Goal: Complete application form: Complete application form

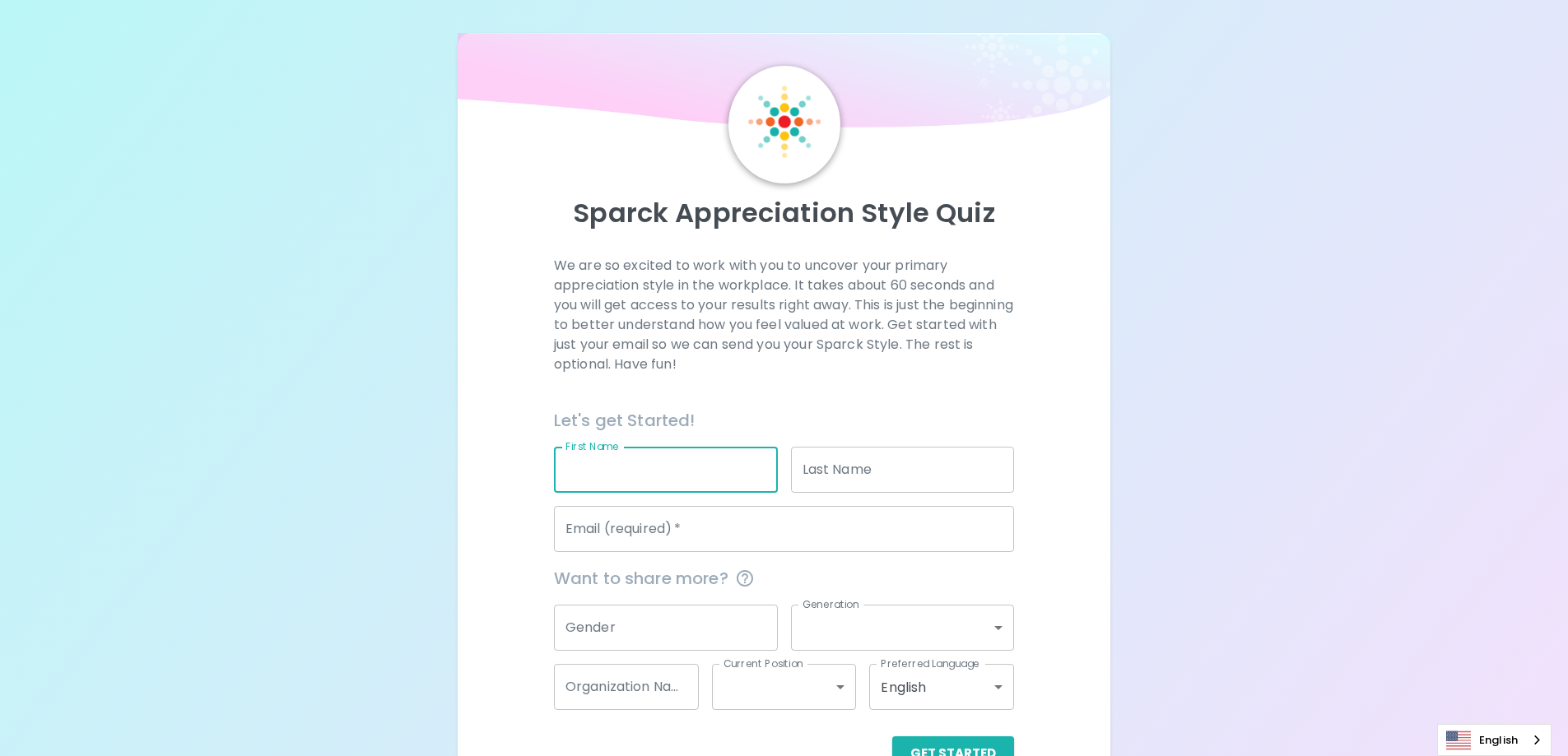
click at [660, 480] on input "First Name" at bounding box center [666, 469] width 224 height 46
type input "[PERSON_NAME]"
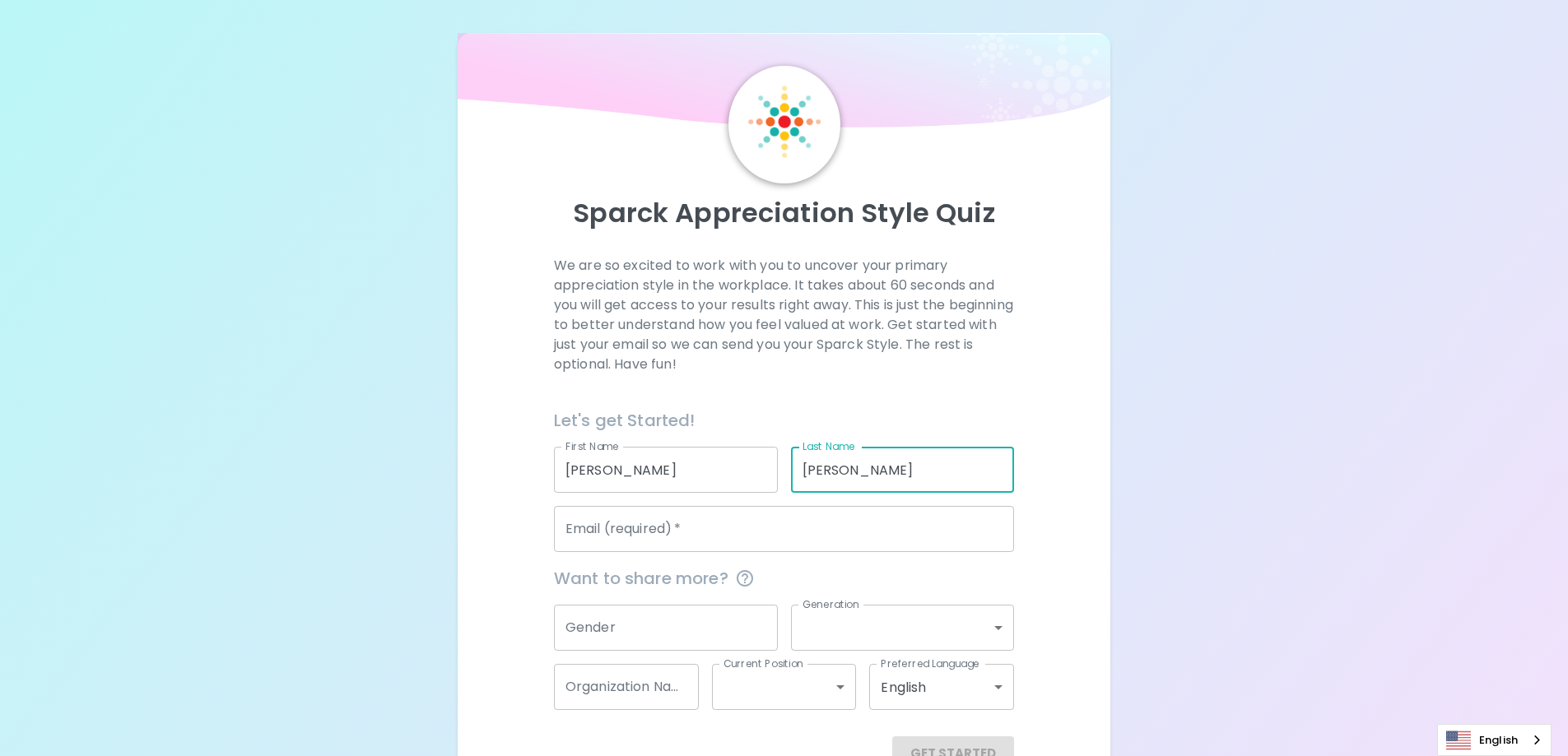
type input "[PERSON_NAME]"
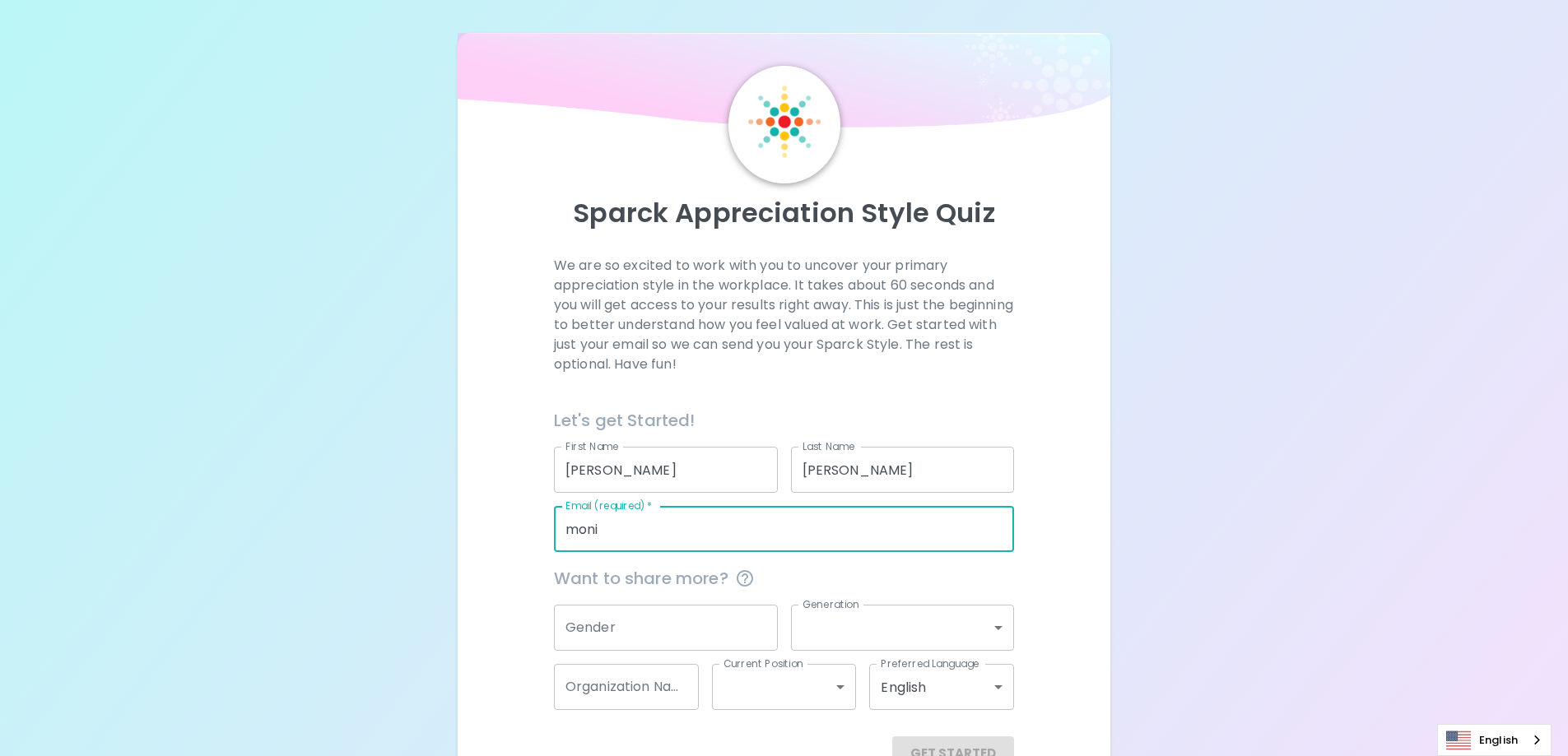
type input "[EMAIL_ADDRESS][DOMAIN_NAME]"
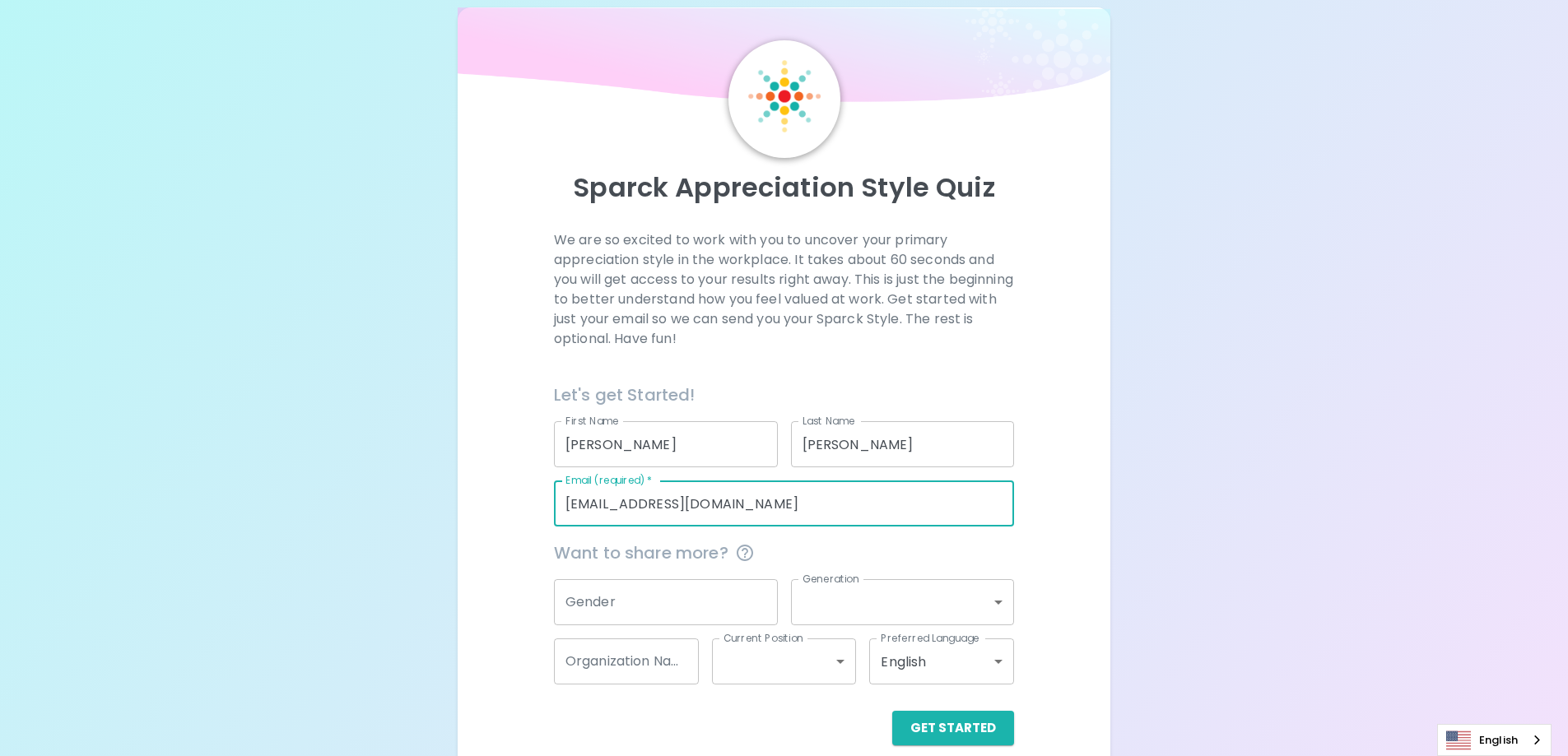
scroll to position [48, 0]
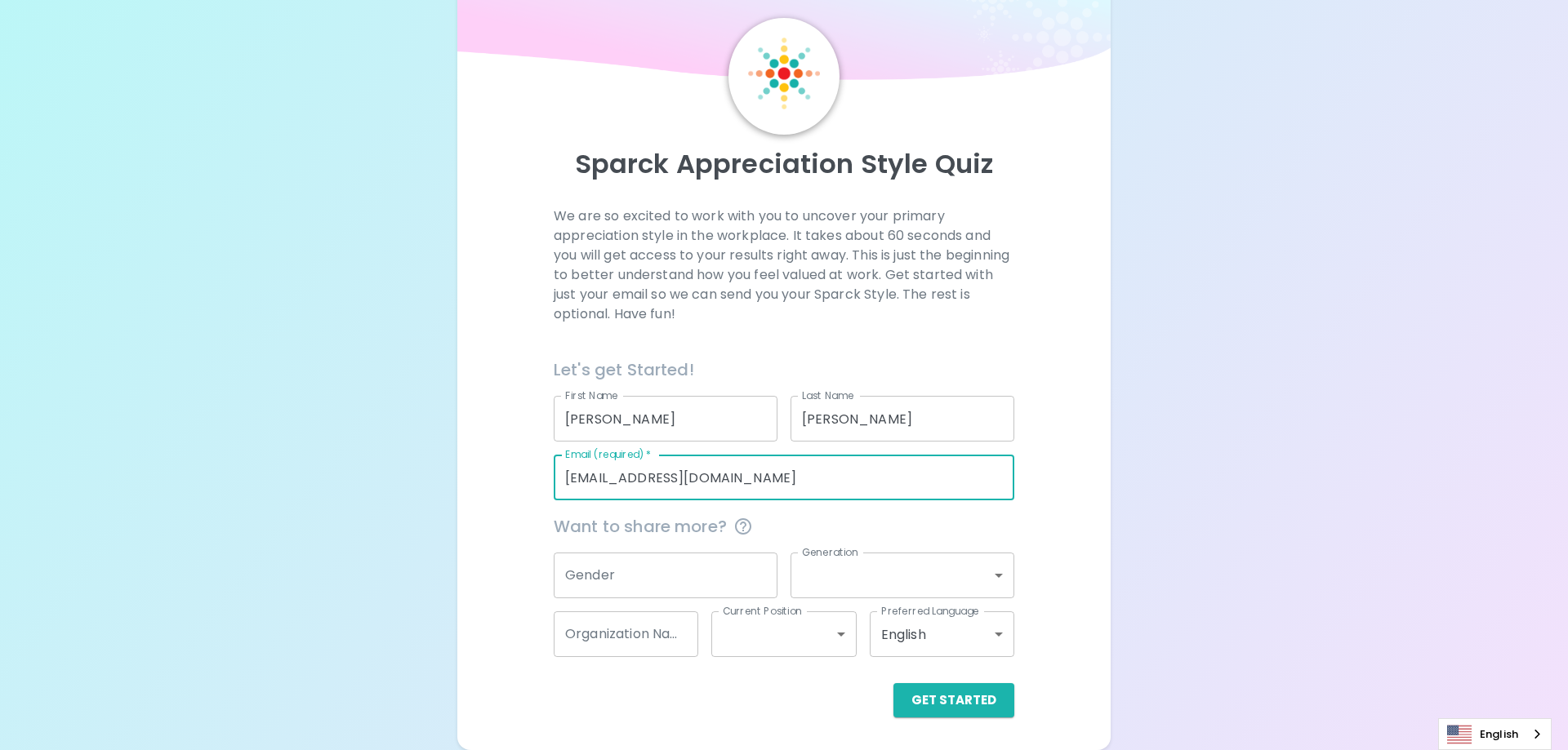
click at [828, 632] on body "Sparck Appreciation Style Quiz We are so excited to work with you to uncover yo…" at bounding box center [784, 351] width 1568 height 797
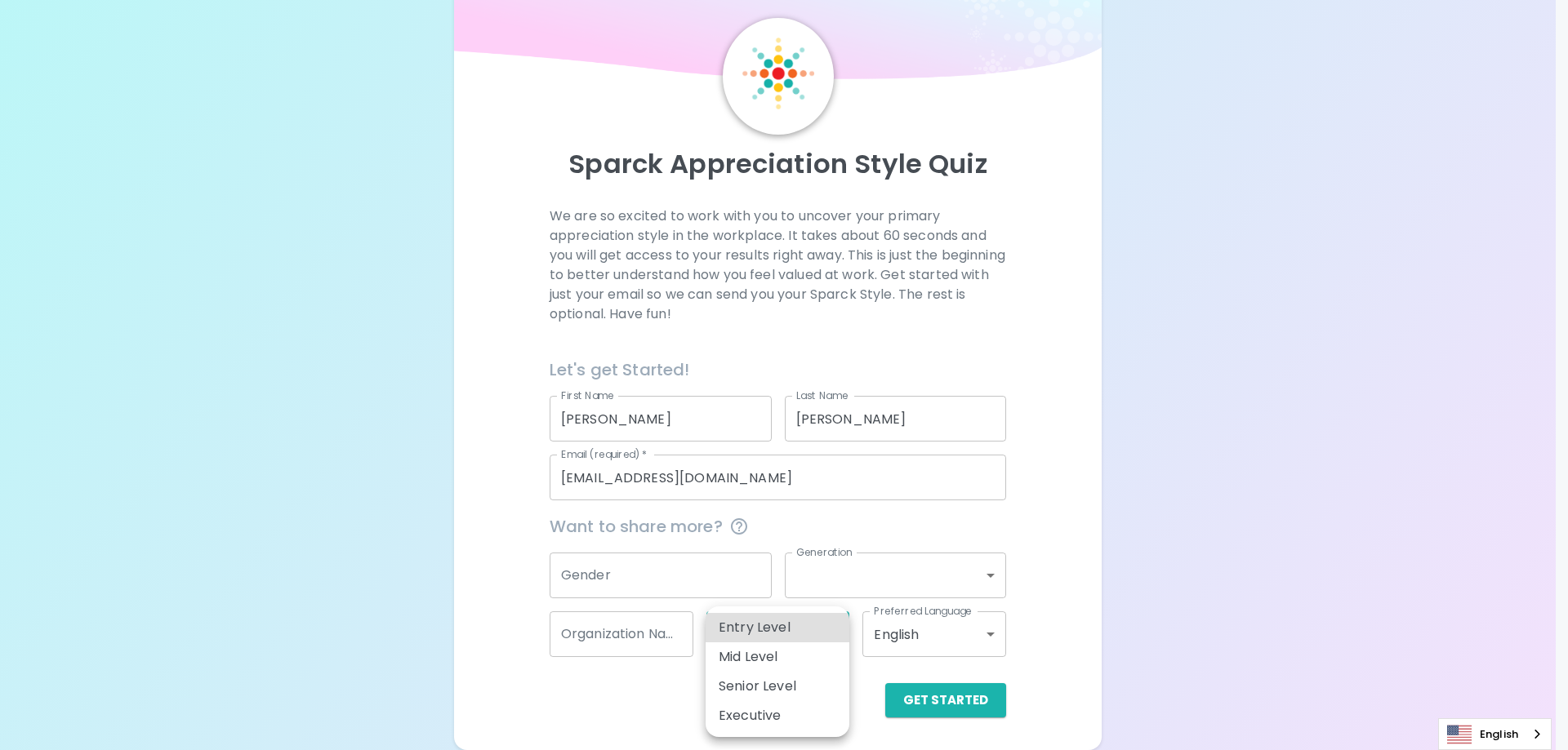
click at [816, 660] on li "Mid Level" at bounding box center [777, 658] width 143 height 30
type input "mid_level"
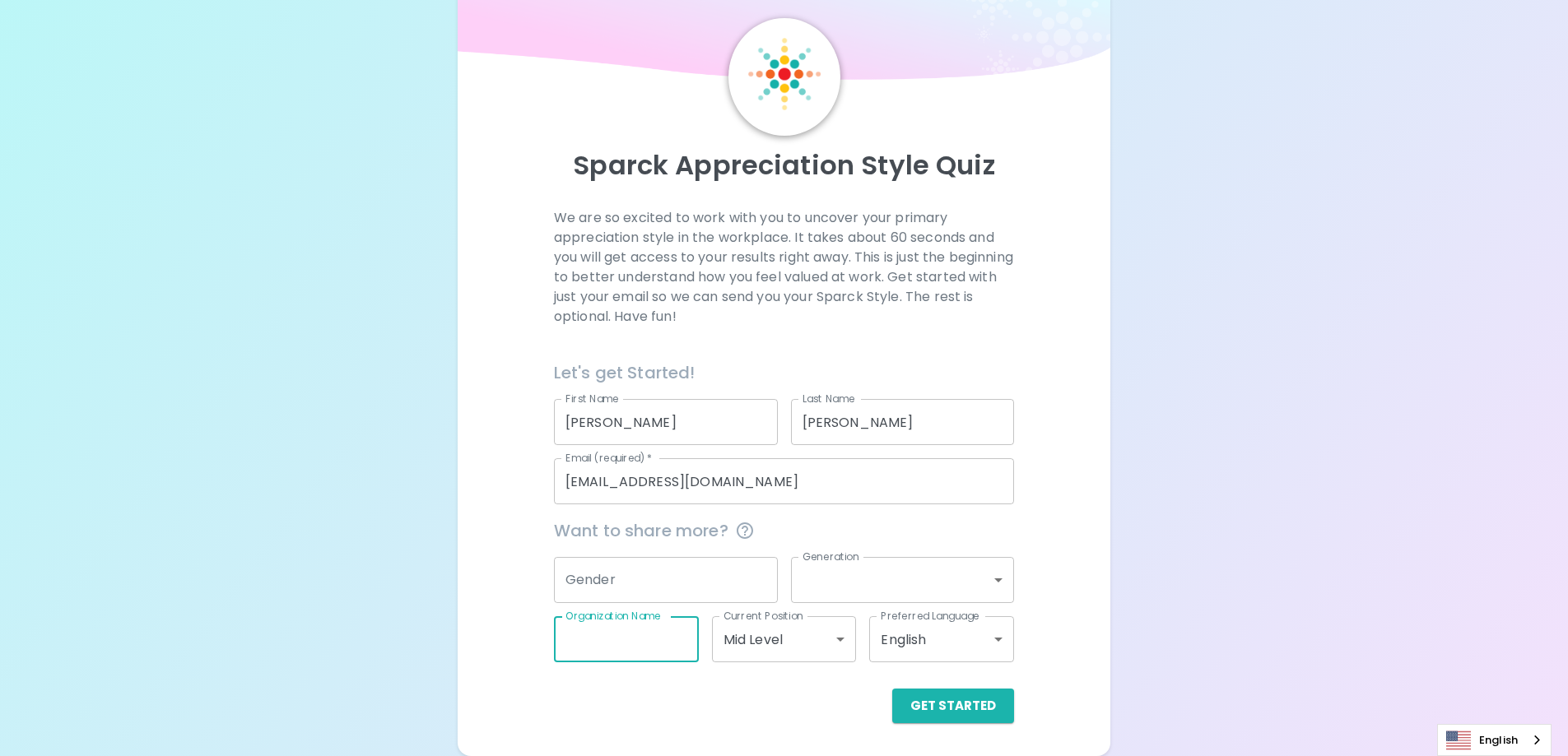
click at [632, 652] on input "Organization Name" at bounding box center [626, 639] width 144 height 46
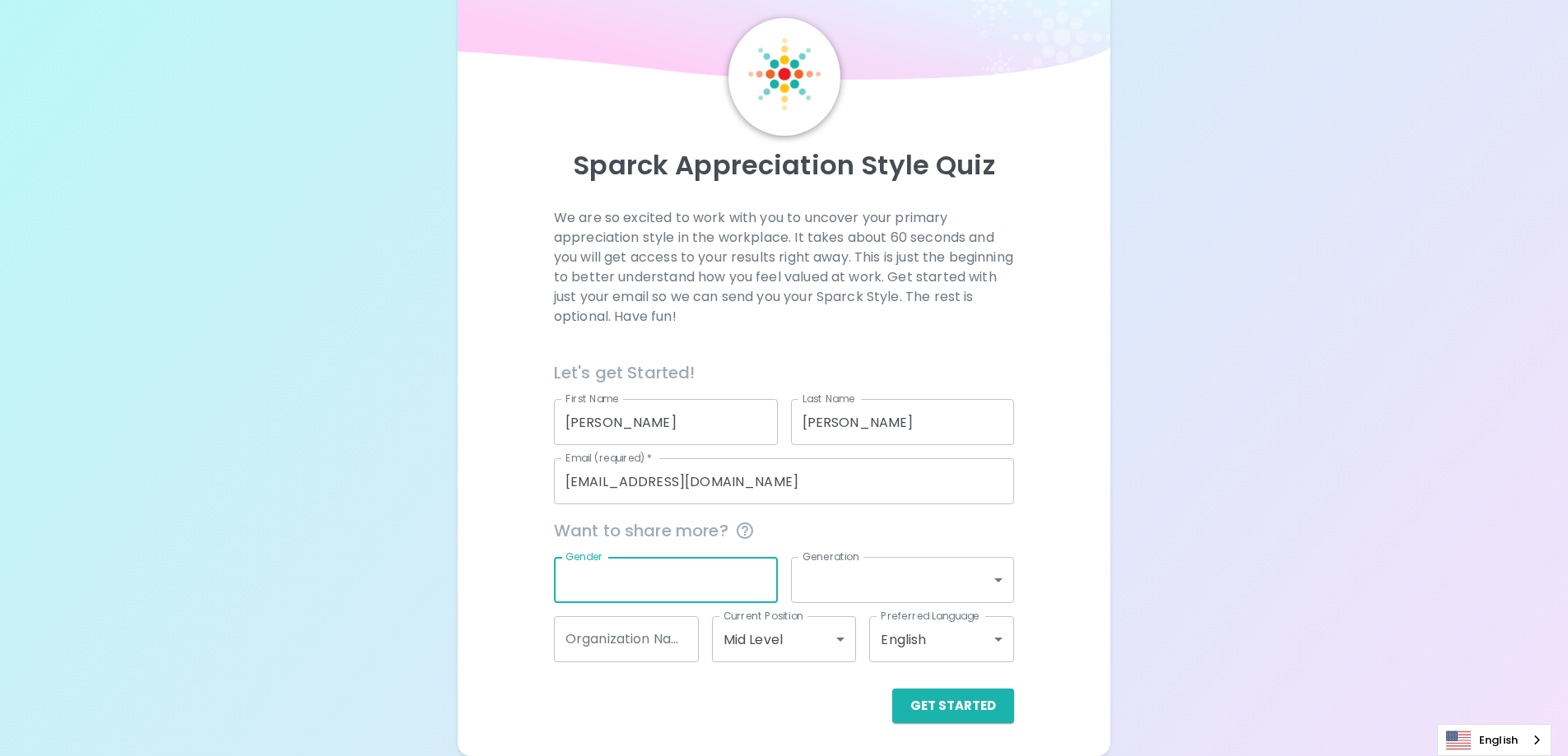
click at [656, 594] on input "Gender" at bounding box center [666, 580] width 224 height 46
click at [914, 709] on button "Get Started" at bounding box center [953, 705] width 122 height 35
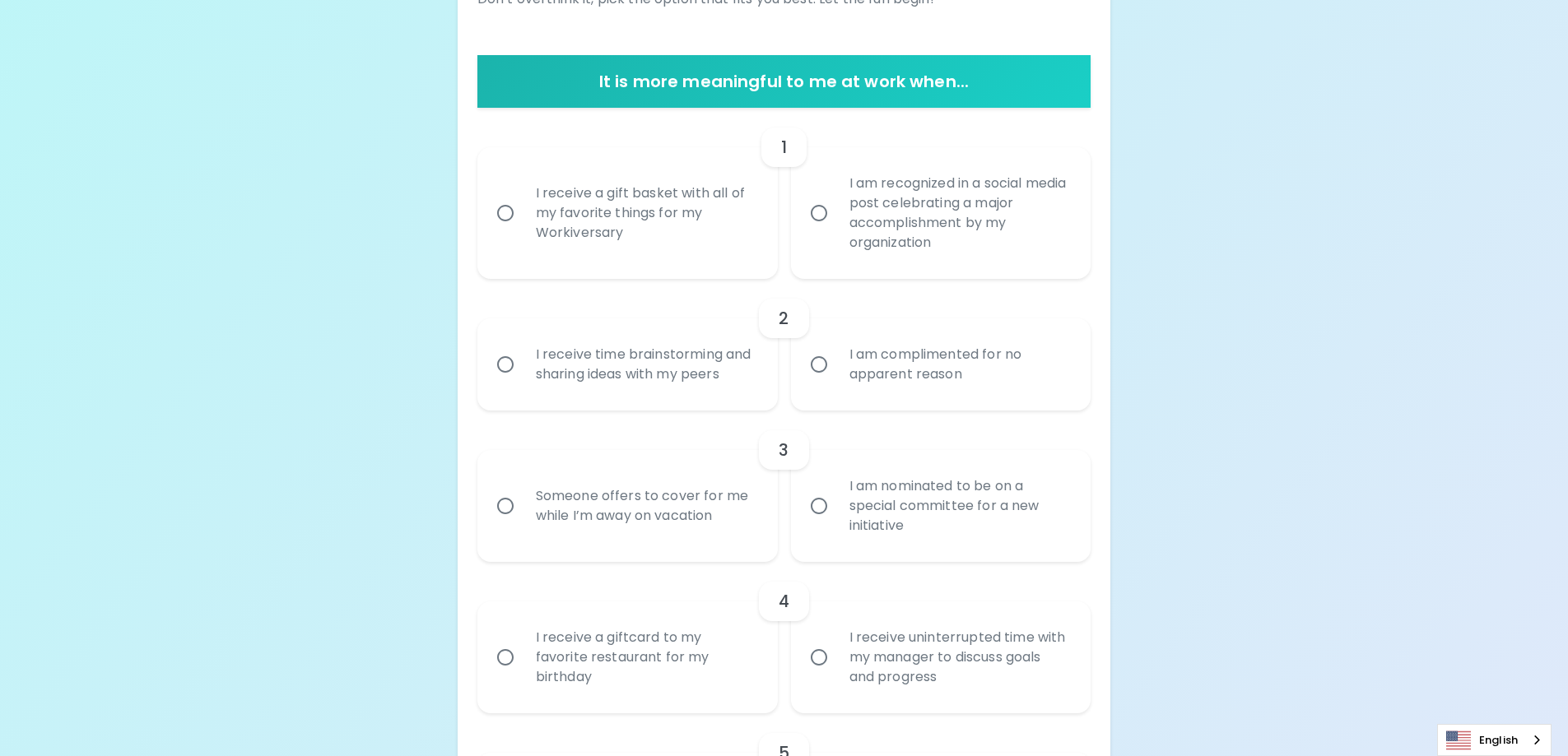
scroll to position [295, 0]
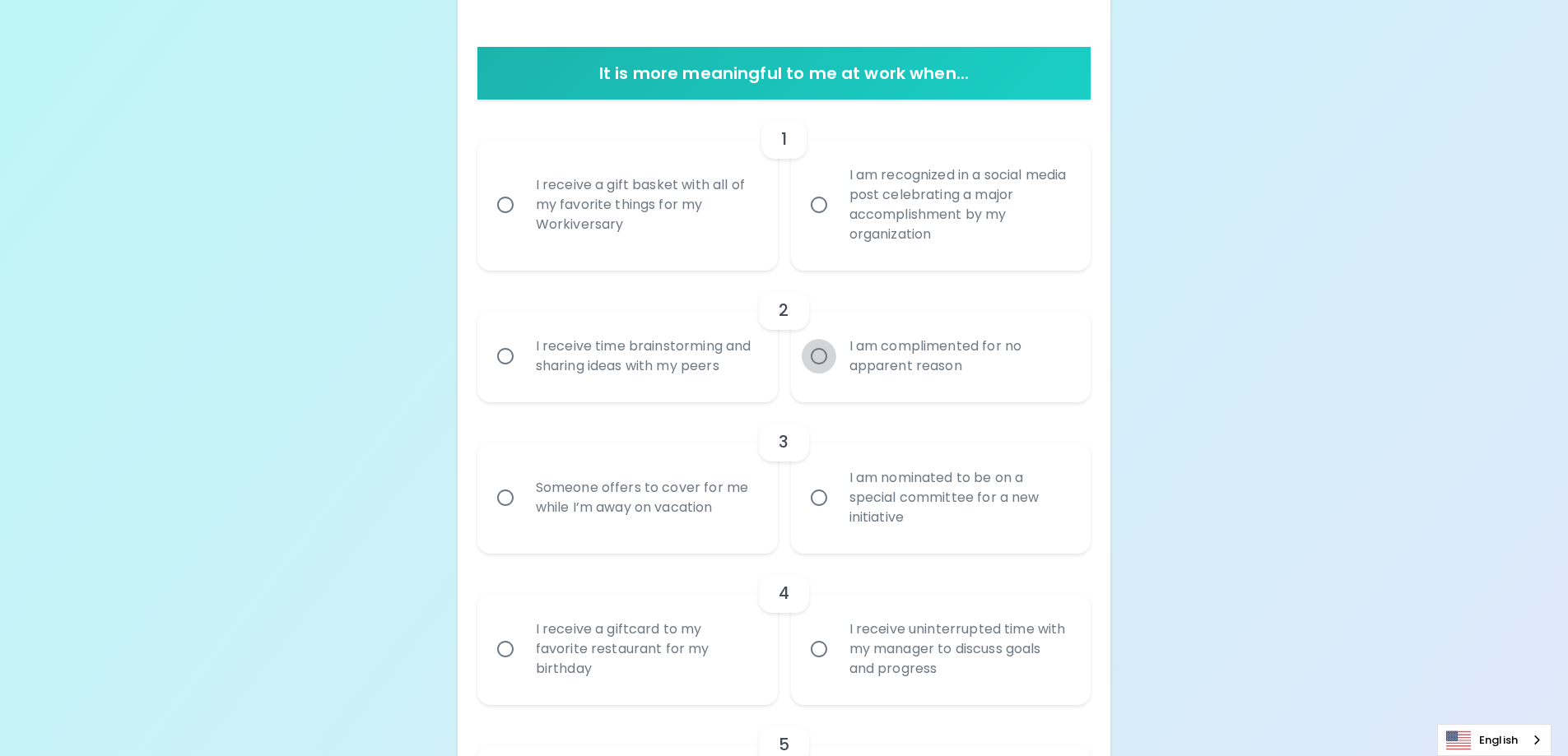
click at [817, 356] on input "I am complimented for no apparent reason" at bounding box center [819, 356] width 35 height 35
radio input "true"
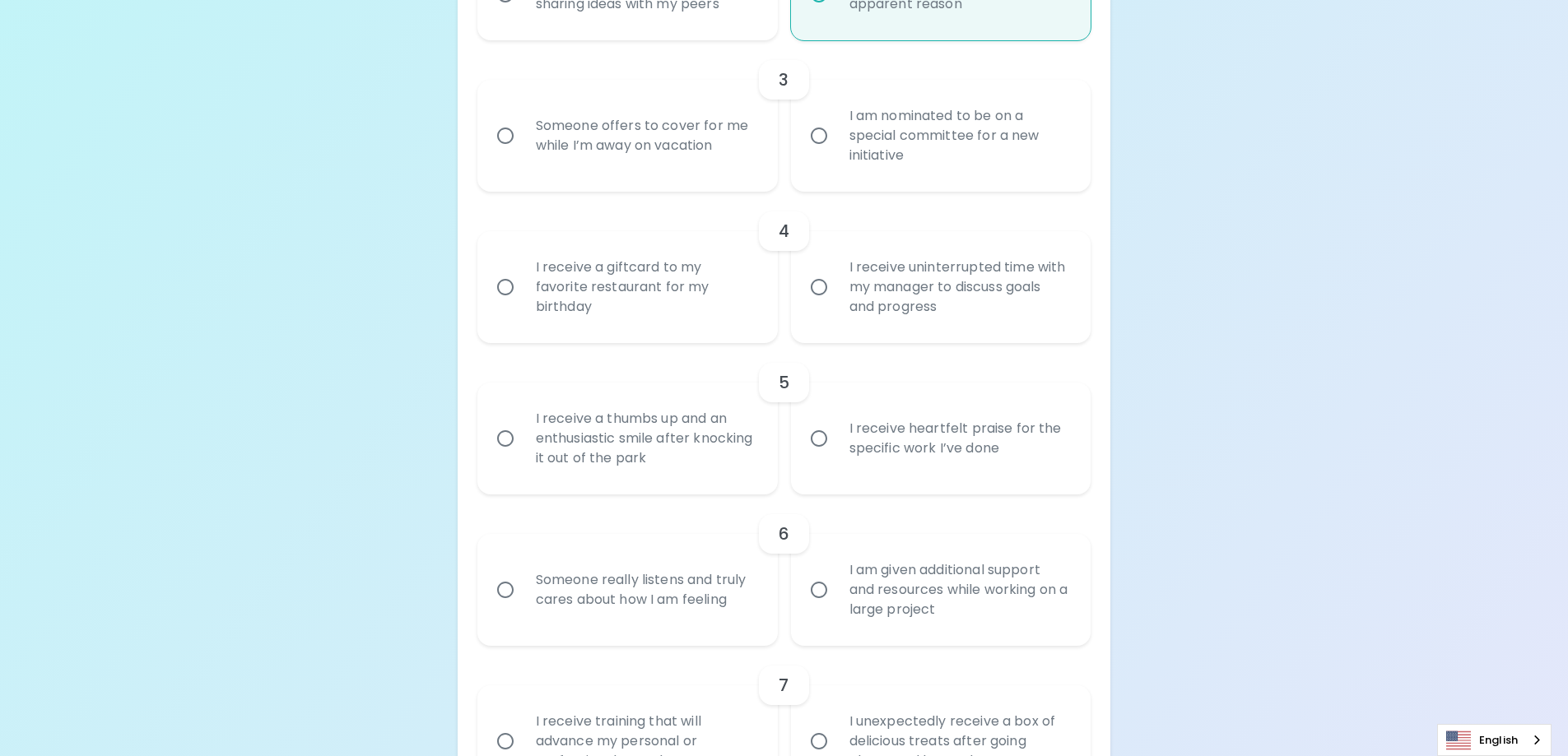
scroll to position [920, 0]
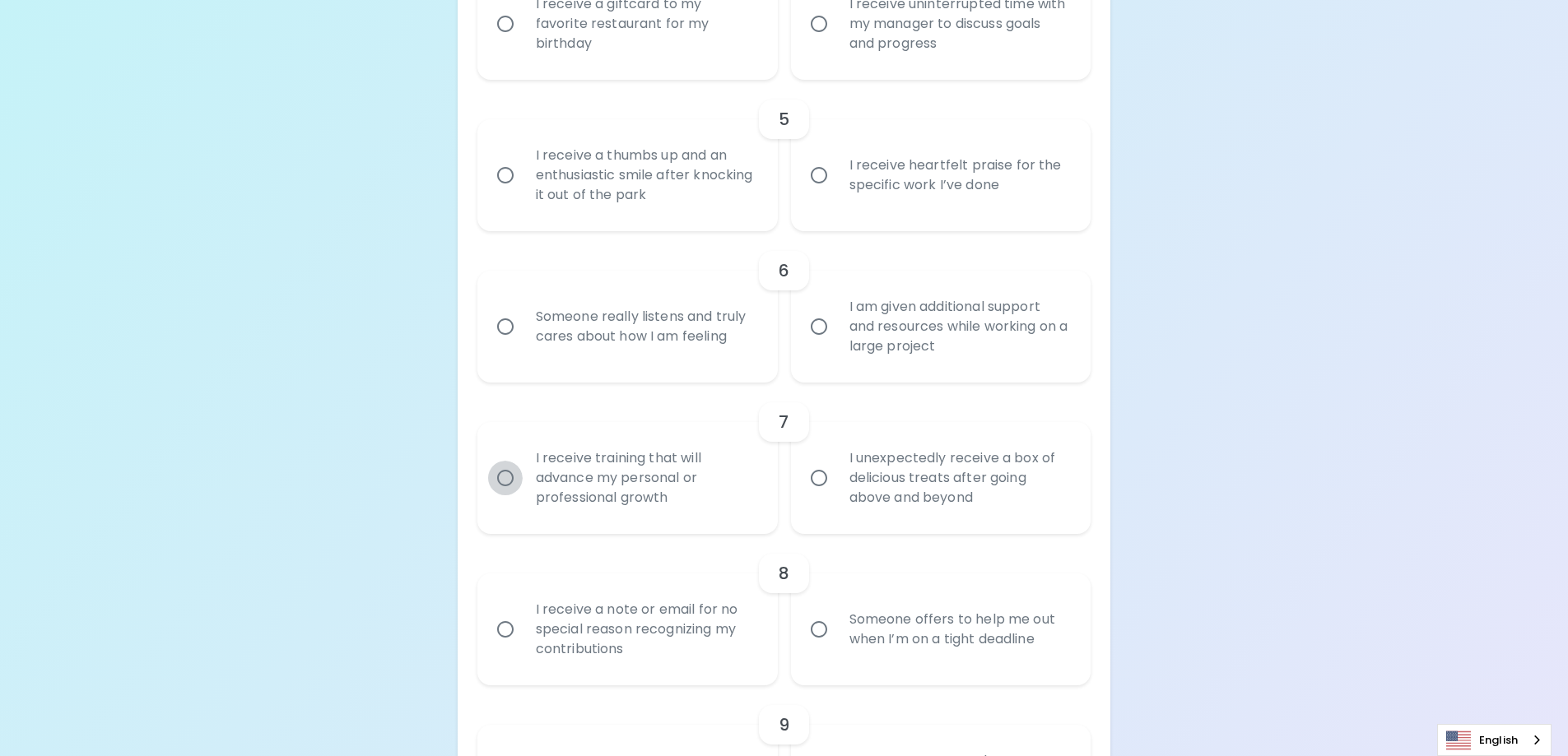
click at [508, 476] on input "I receive training that will advance my personal or professional growth" at bounding box center [505, 477] width 35 height 35
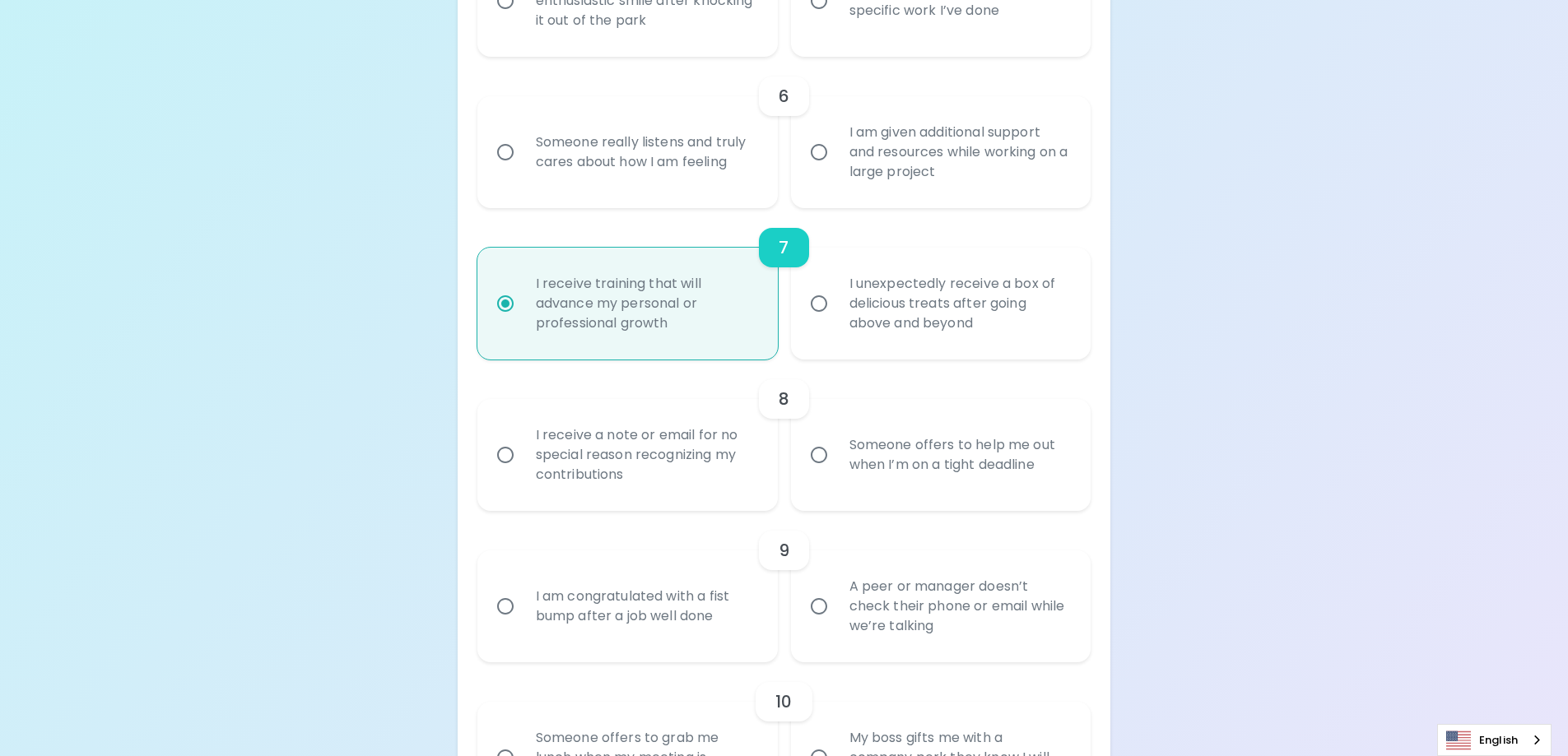
scroll to position [1134, 0]
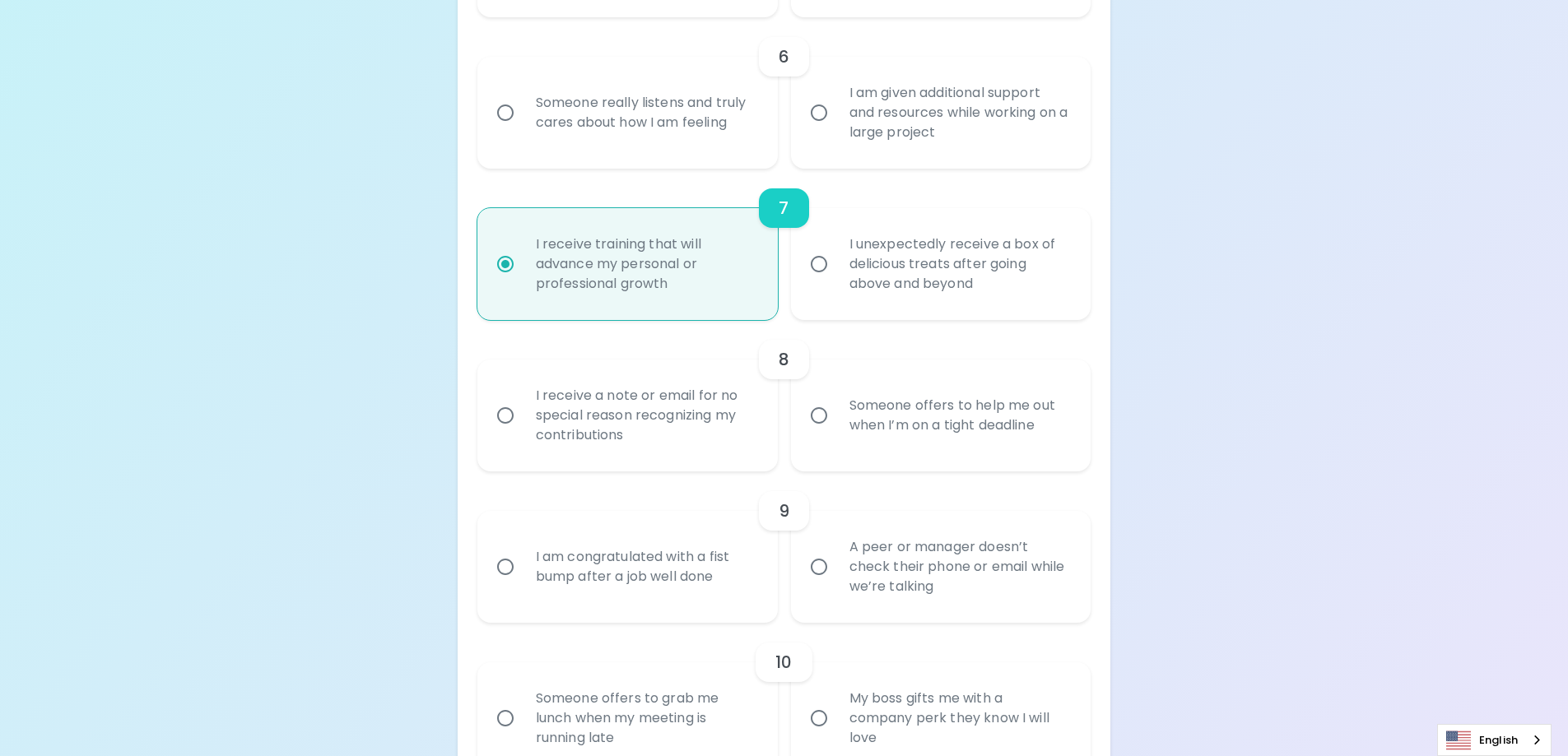
radio input "true"
click at [819, 569] on input "A peer or manager doesn’t check their phone or email while we’re talking" at bounding box center [819, 567] width 35 height 35
radio input "false"
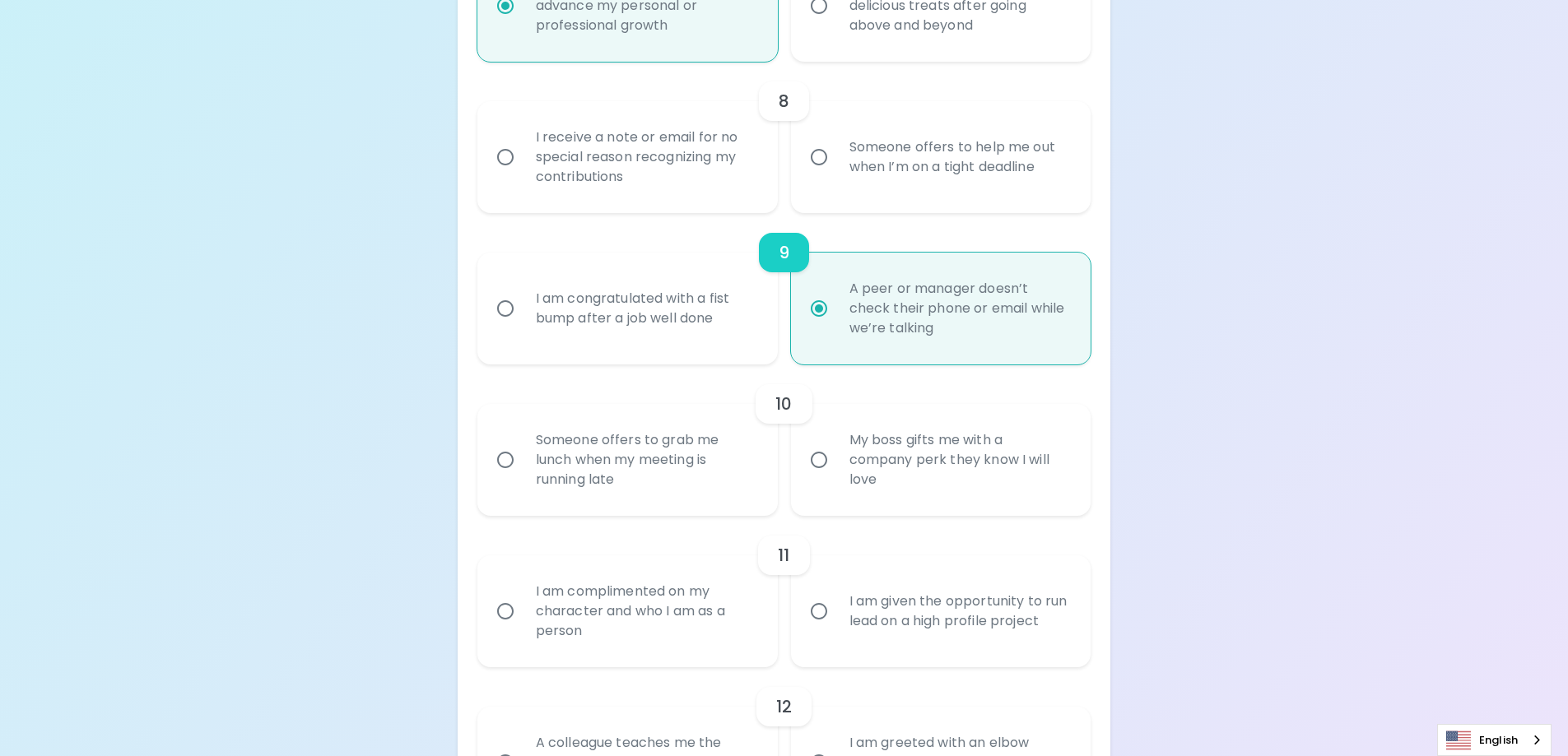
scroll to position [1430, 0]
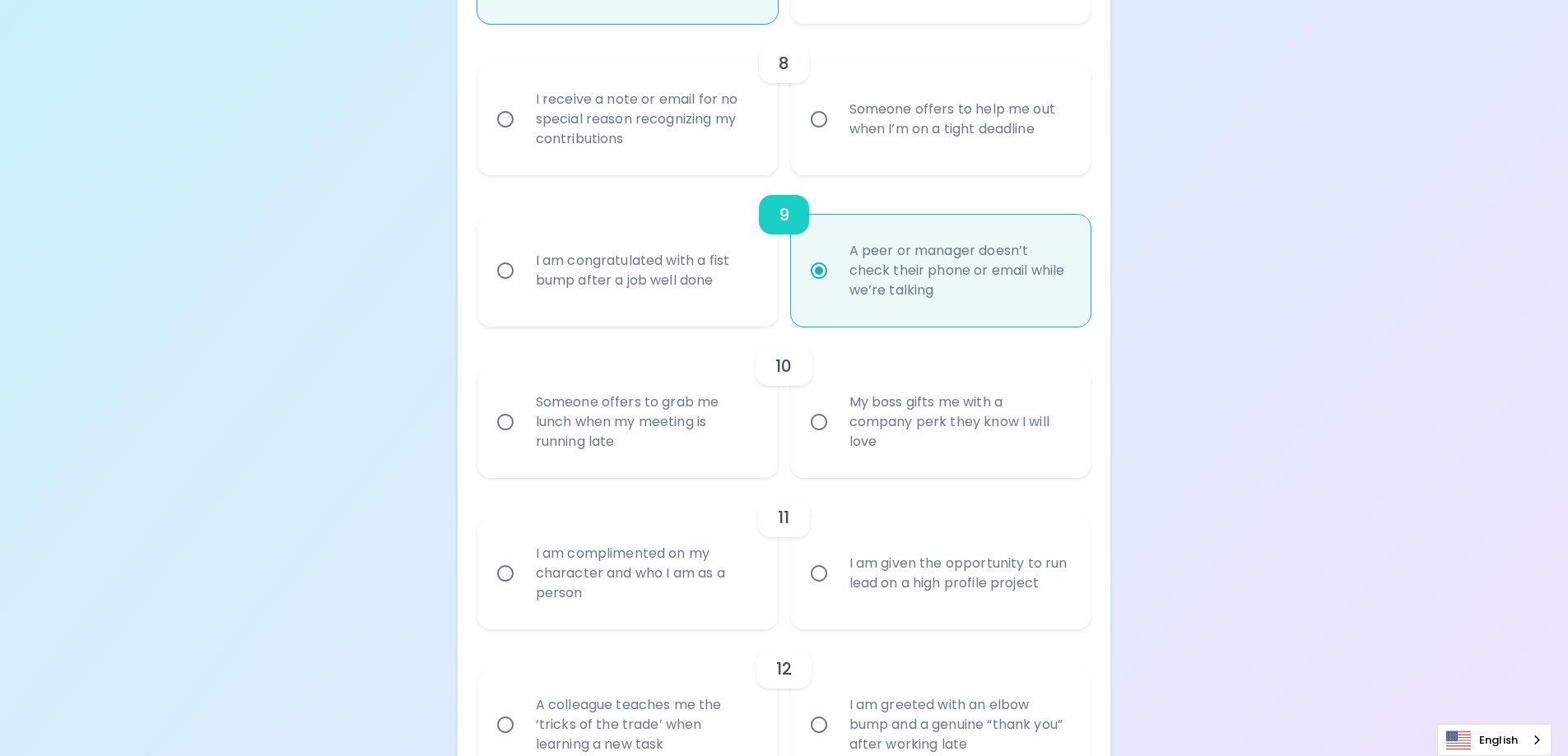
radio input "true"
click at [507, 567] on input "I am complimented on my character and who I am as a person" at bounding box center [505, 573] width 35 height 35
radio input "false"
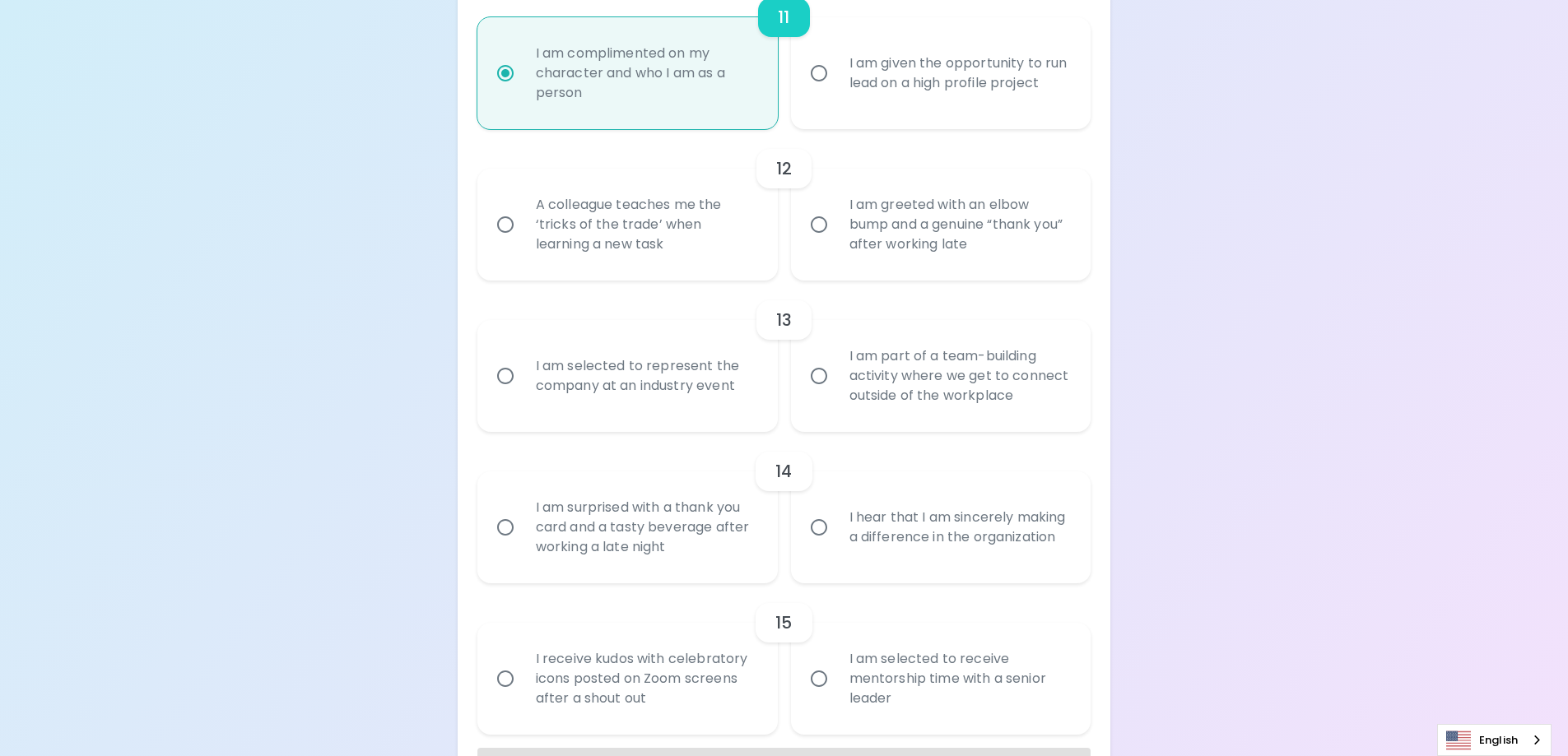
scroll to position [1990, 0]
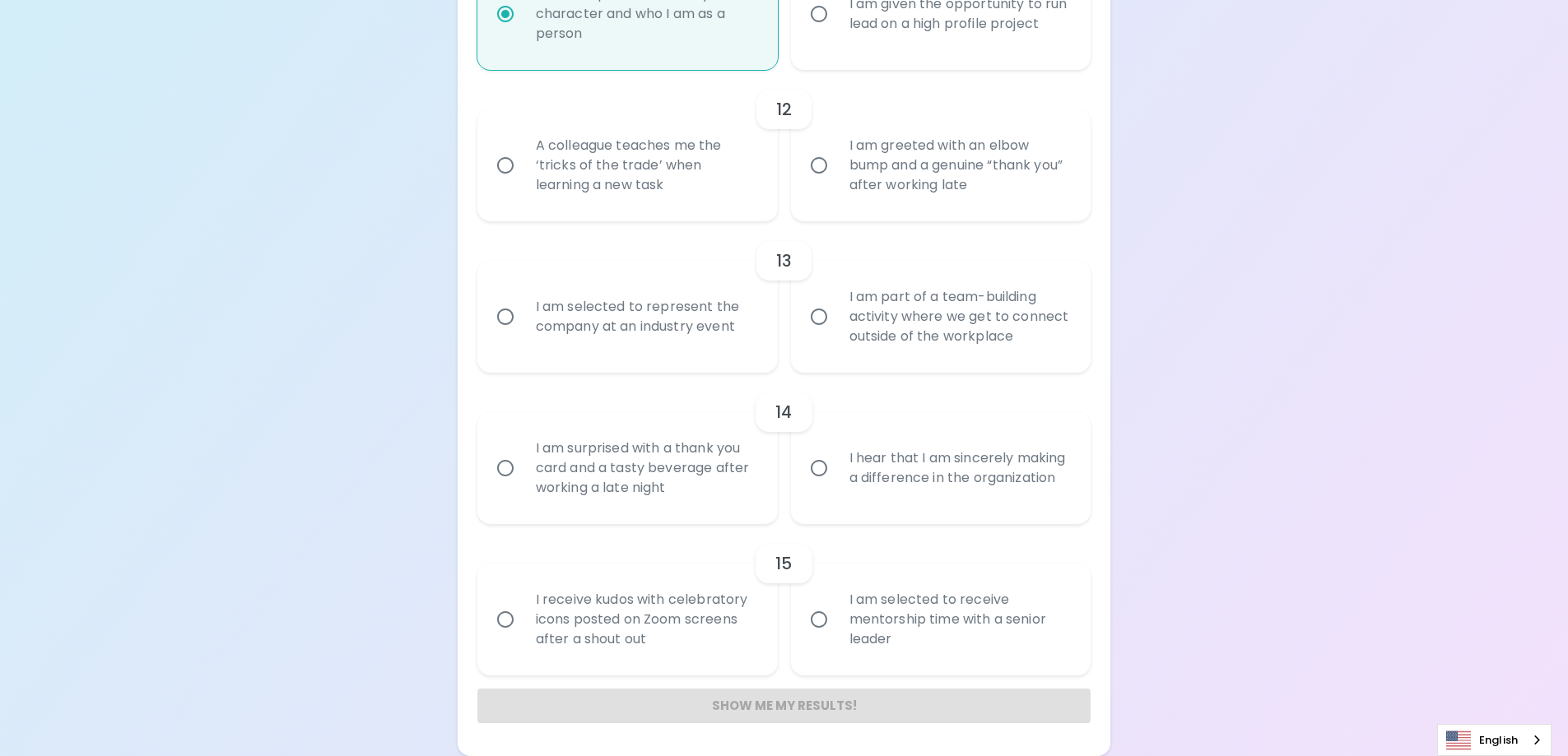
radio input "true"
click at [837, 707] on div "Show me my results!" at bounding box center [784, 705] width 614 height 35
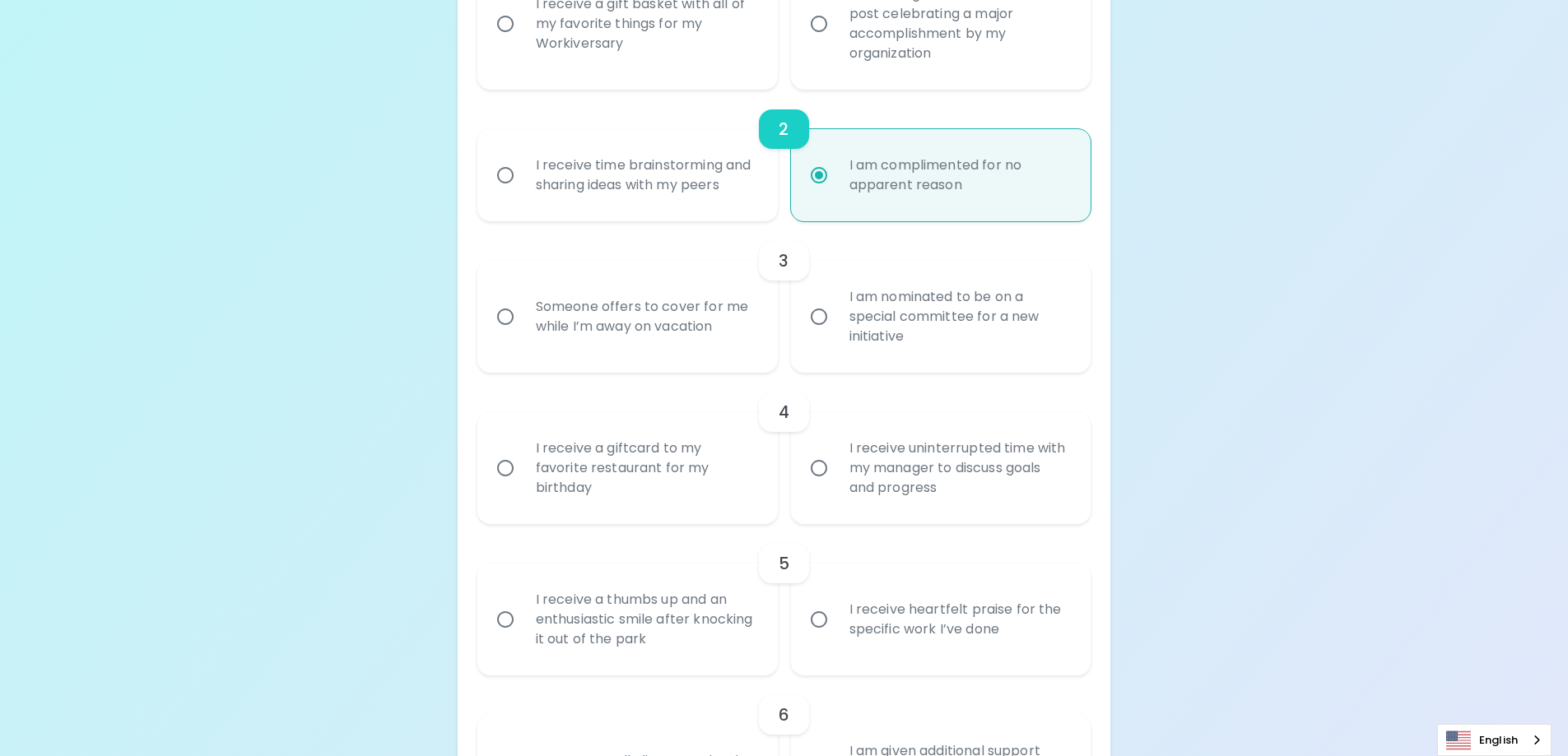
scroll to position [493, 0]
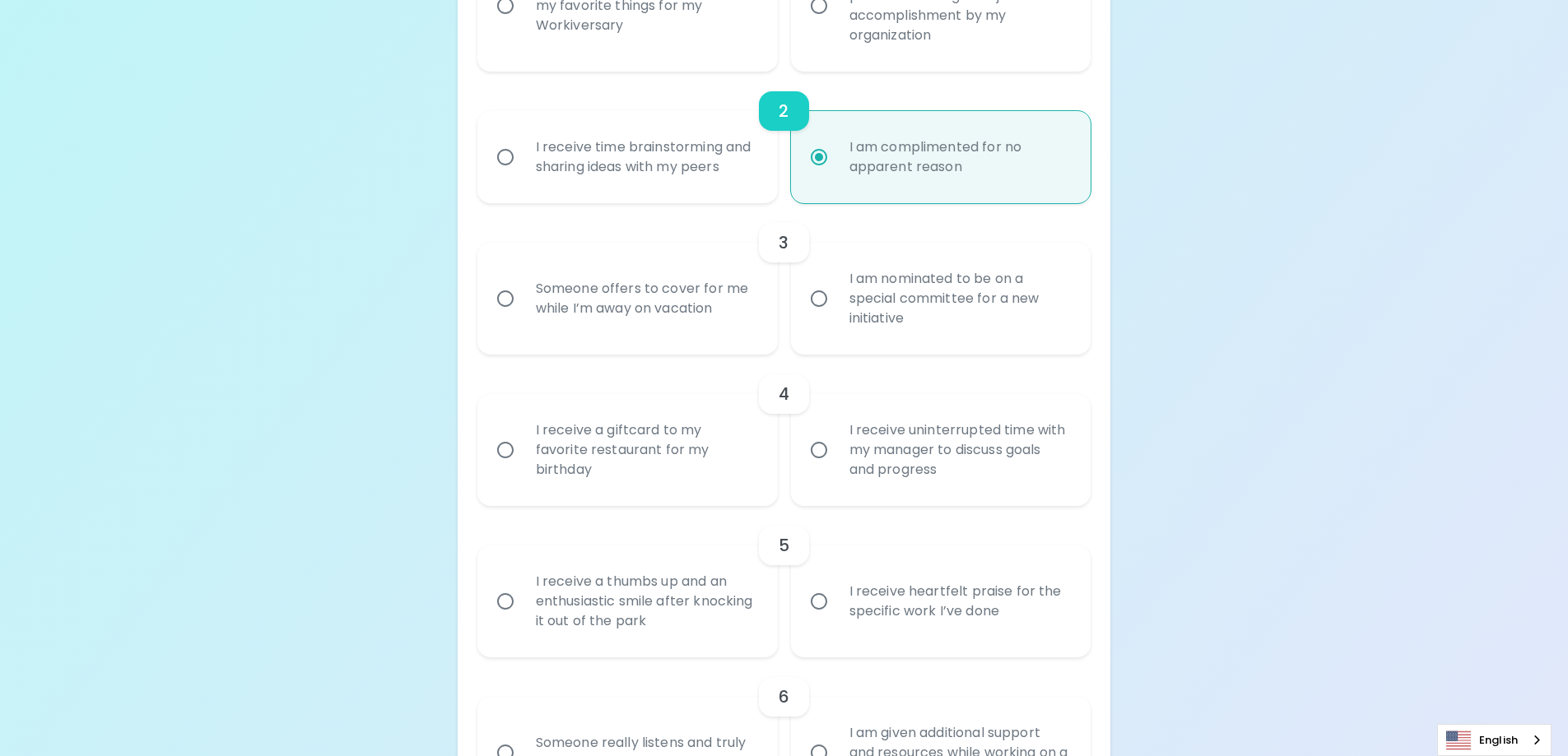
radio input "true"
click at [821, 154] on input "I am complimented for no apparent reason" at bounding box center [819, 157] width 35 height 35
click at [857, 139] on div "I am complimented for no apparent reason" at bounding box center [959, 157] width 246 height 79
click at [837, 140] on input "I am complimented for no apparent reason" at bounding box center [819, 157] width 35 height 35
click at [786, 103] on h6 "2" at bounding box center [783, 111] width 10 height 26
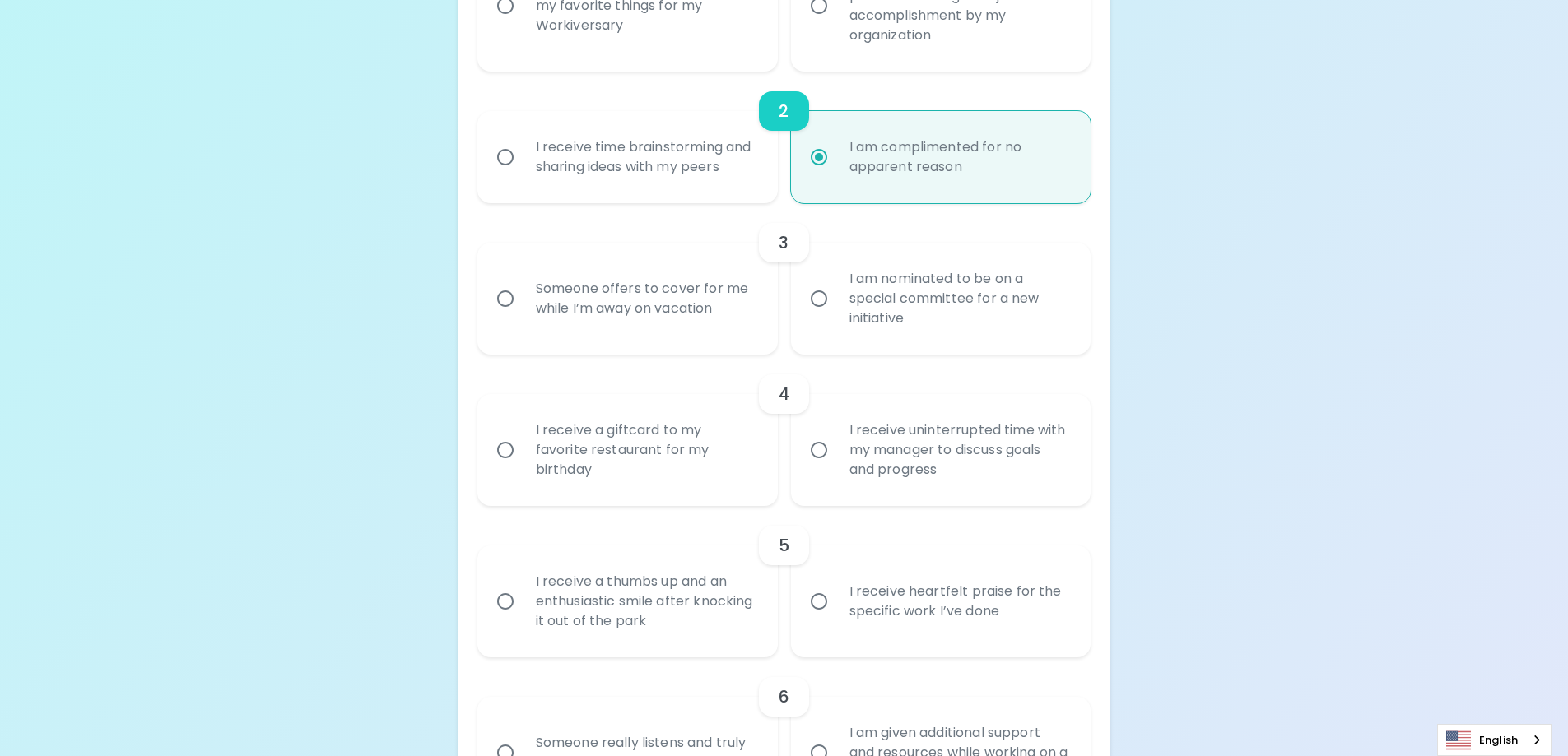
drag, startPoint x: 781, startPoint y: 109, endPoint x: 299, endPoint y: 503, distance: 622.5
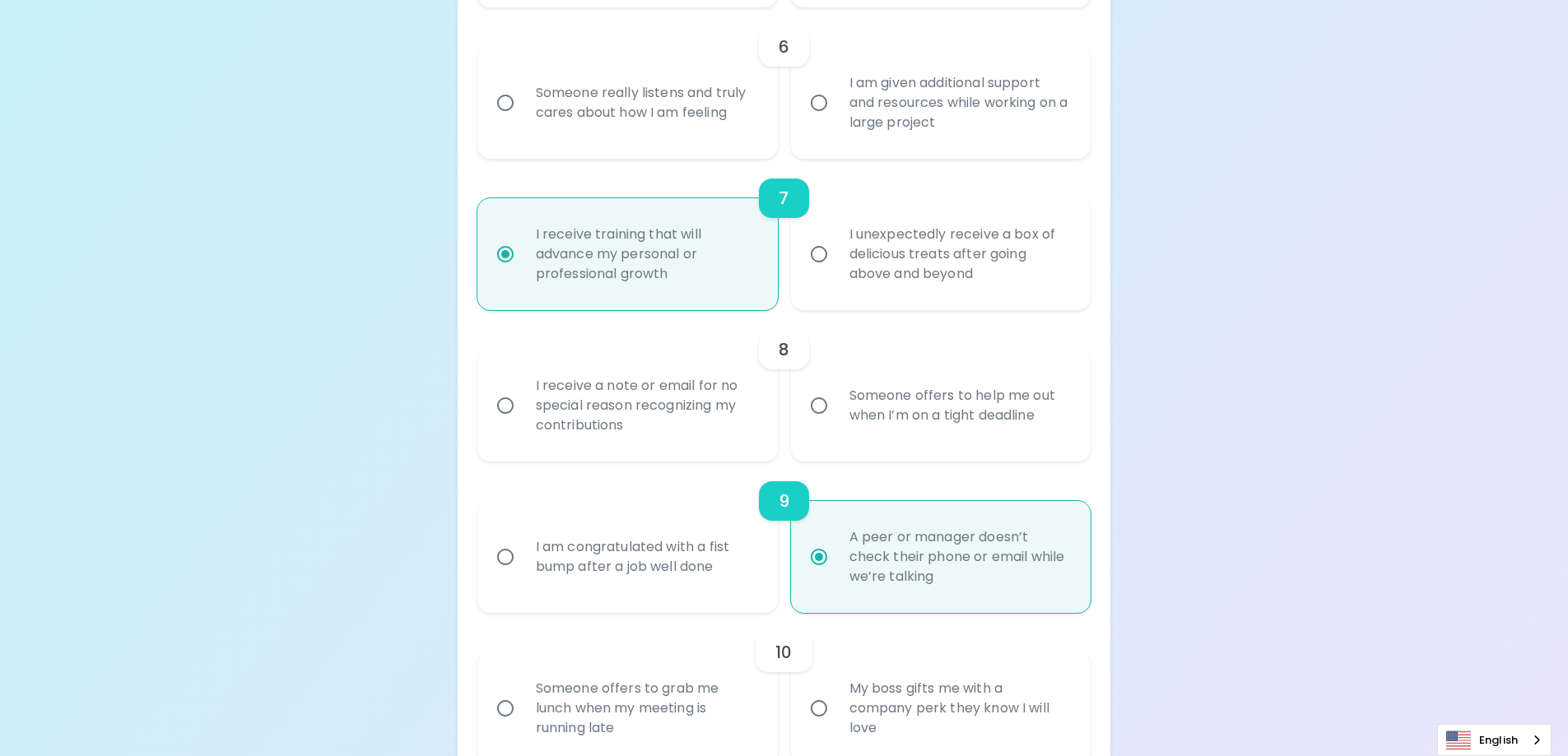
scroll to position [1152, 0]
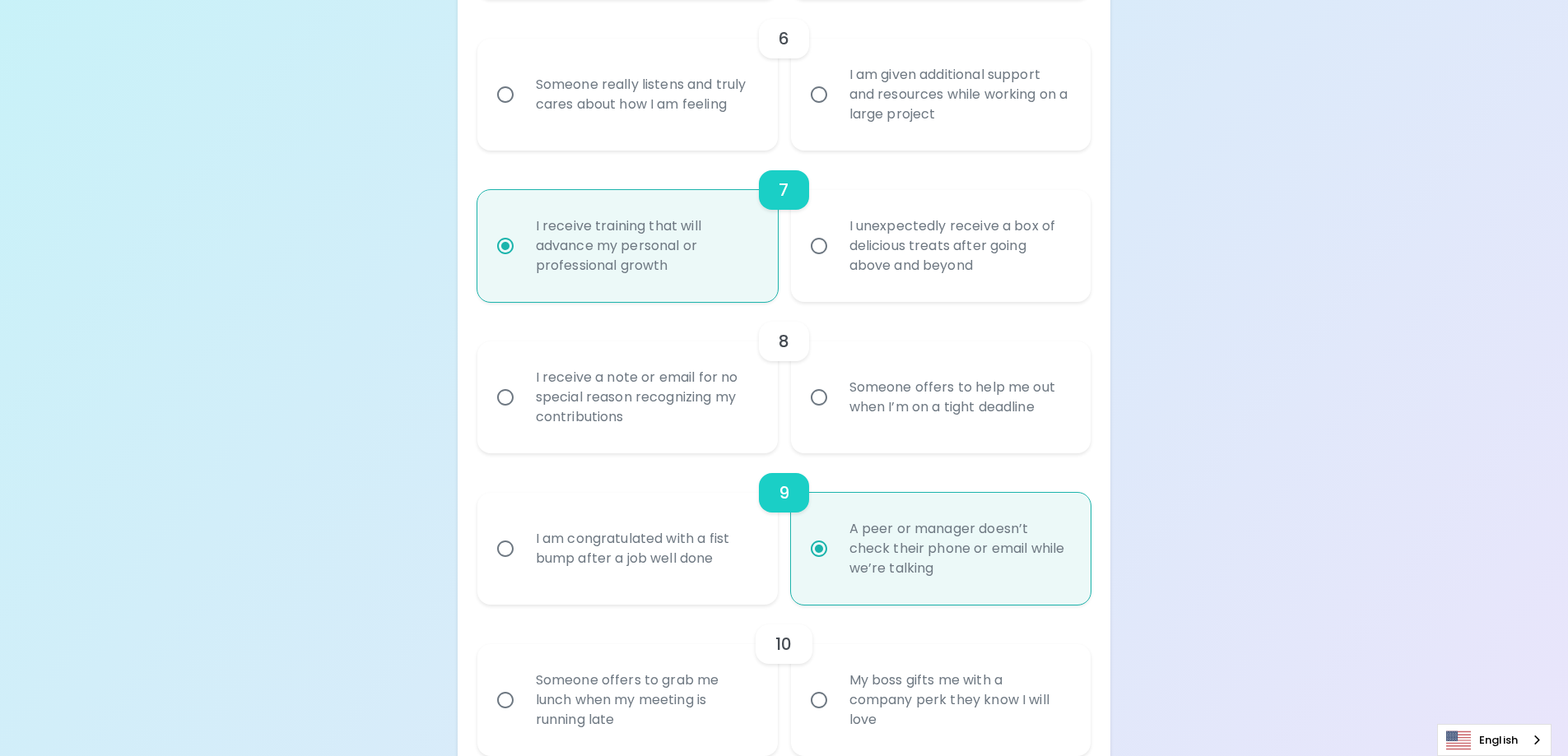
radio input "true"
click at [499, 249] on input "I receive training that will advance my personal or professional growth" at bounding box center [505, 246] width 35 height 35
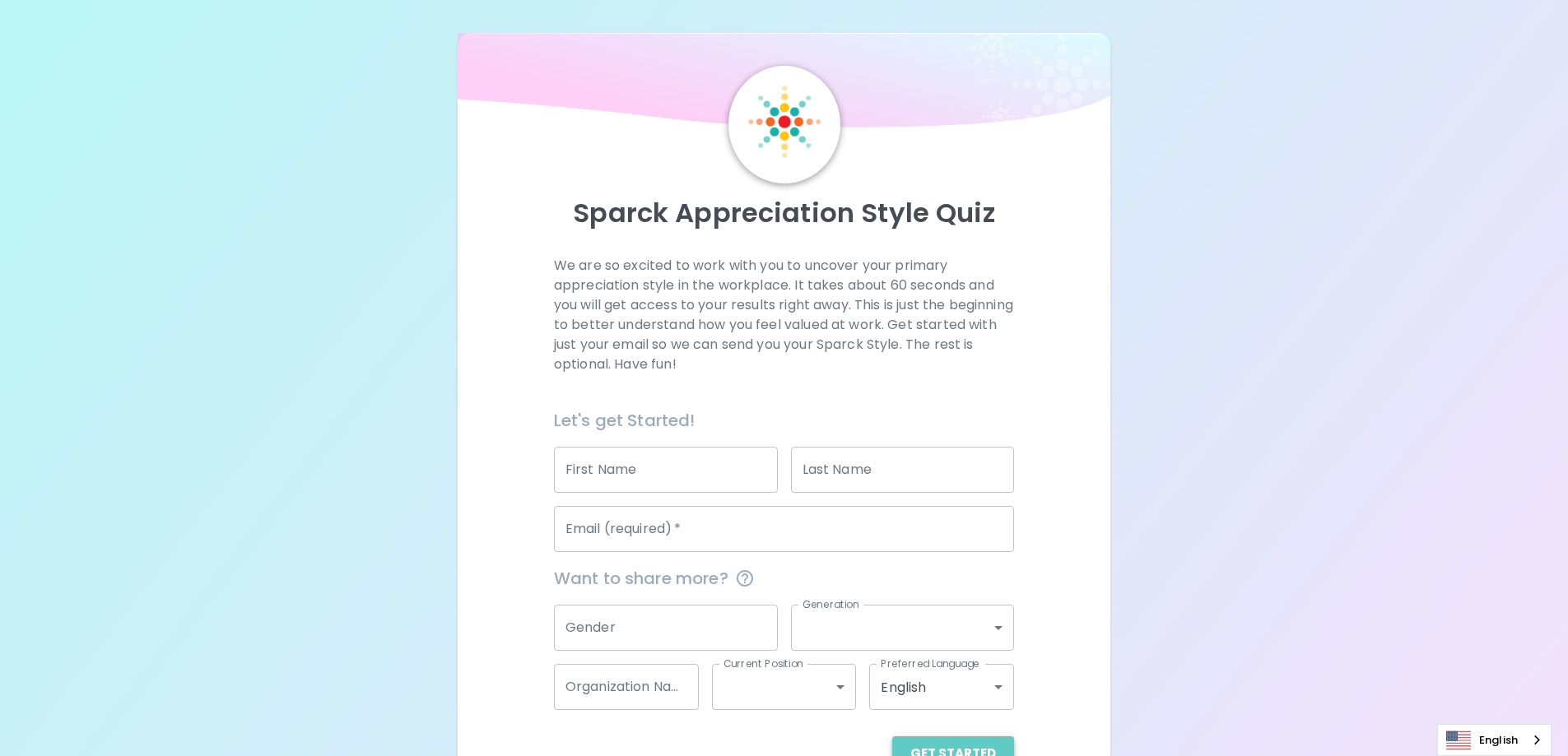
click at [954, 748] on button "Get Started" at bounding box center [953, 753] width 122 height 35
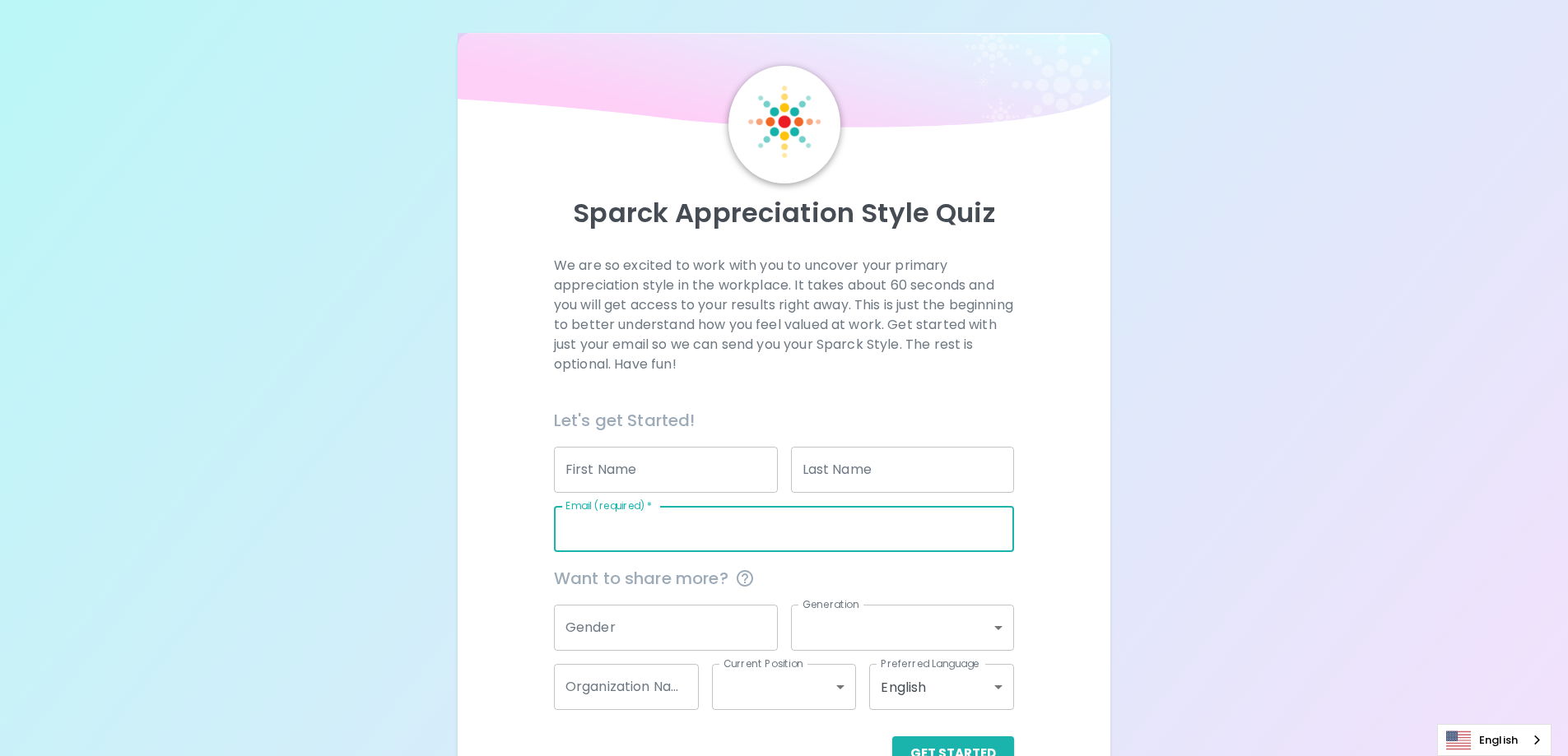
click at [669, 480] on input "First Name" at bounding box center [666, 469] width 224 height 46
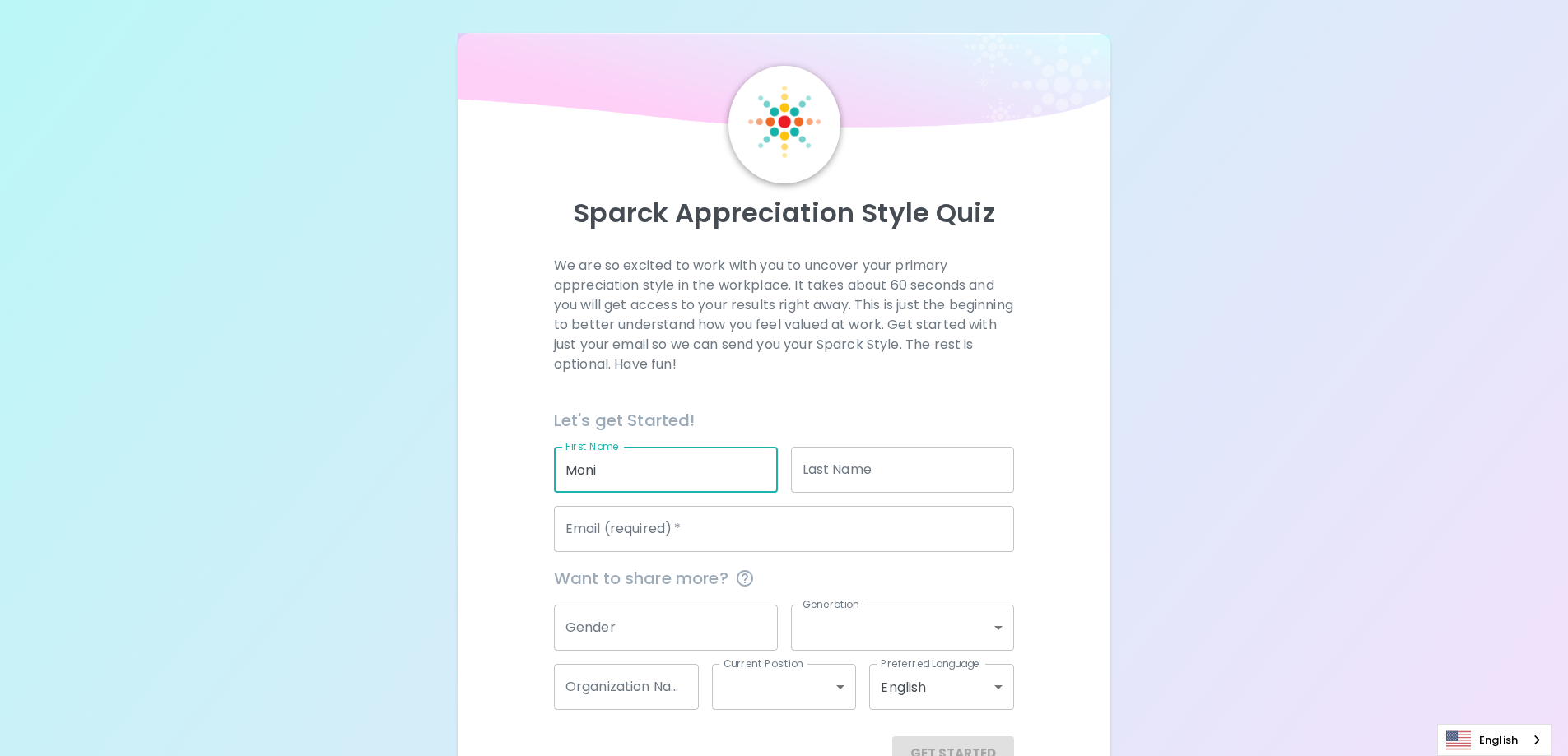
type input "[PERSON_NAME]"
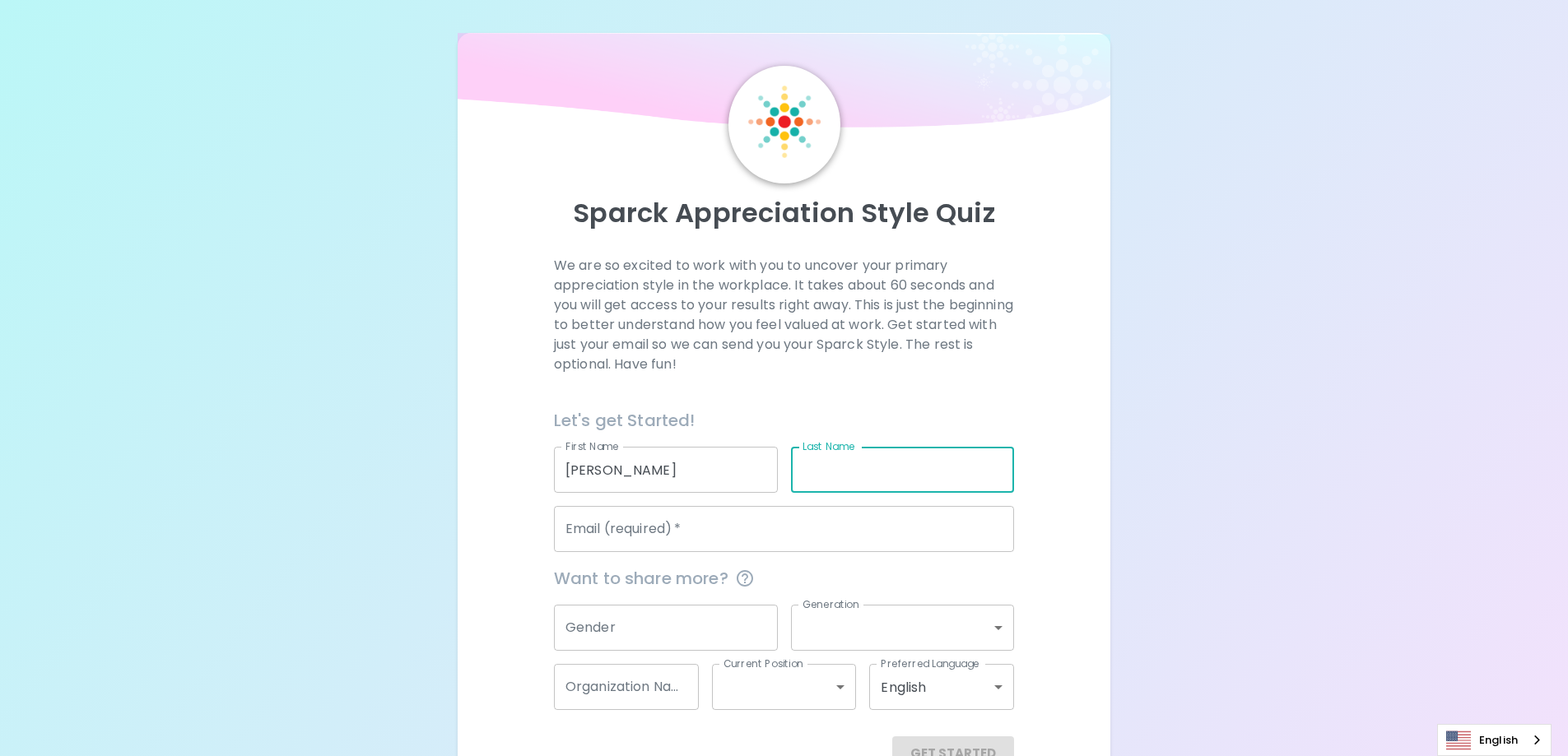
click at [850, 461] on input "Last Name" at bounding box center [902, 469] width 224 height 46
type input "[PERSON_NAME]"
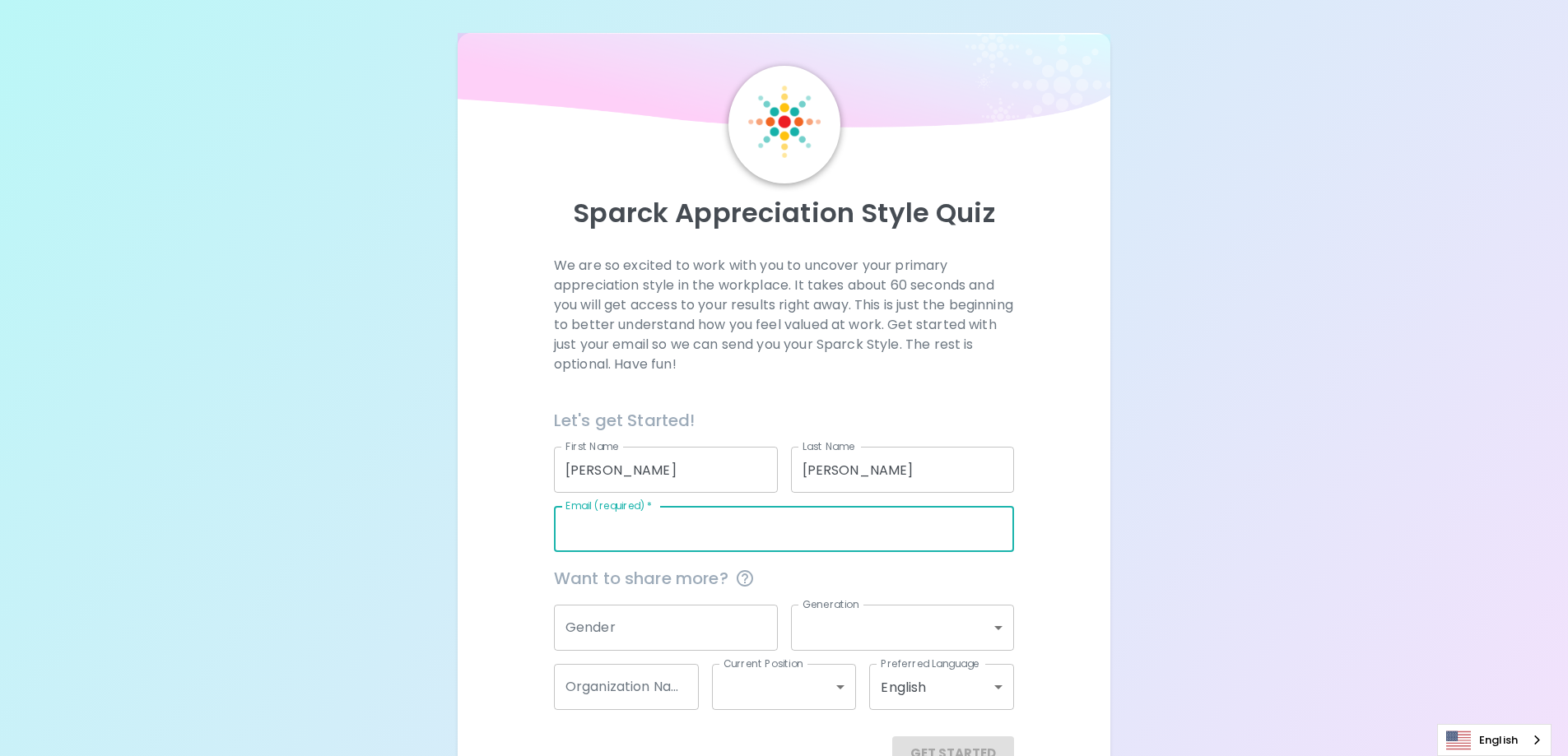
click at [706, 530] on input "Email (required)   *" at bounding box center [784, 529] width 460 height 46
type input "[EMAIL_ADDRESS][DOMAIN_NAME]"
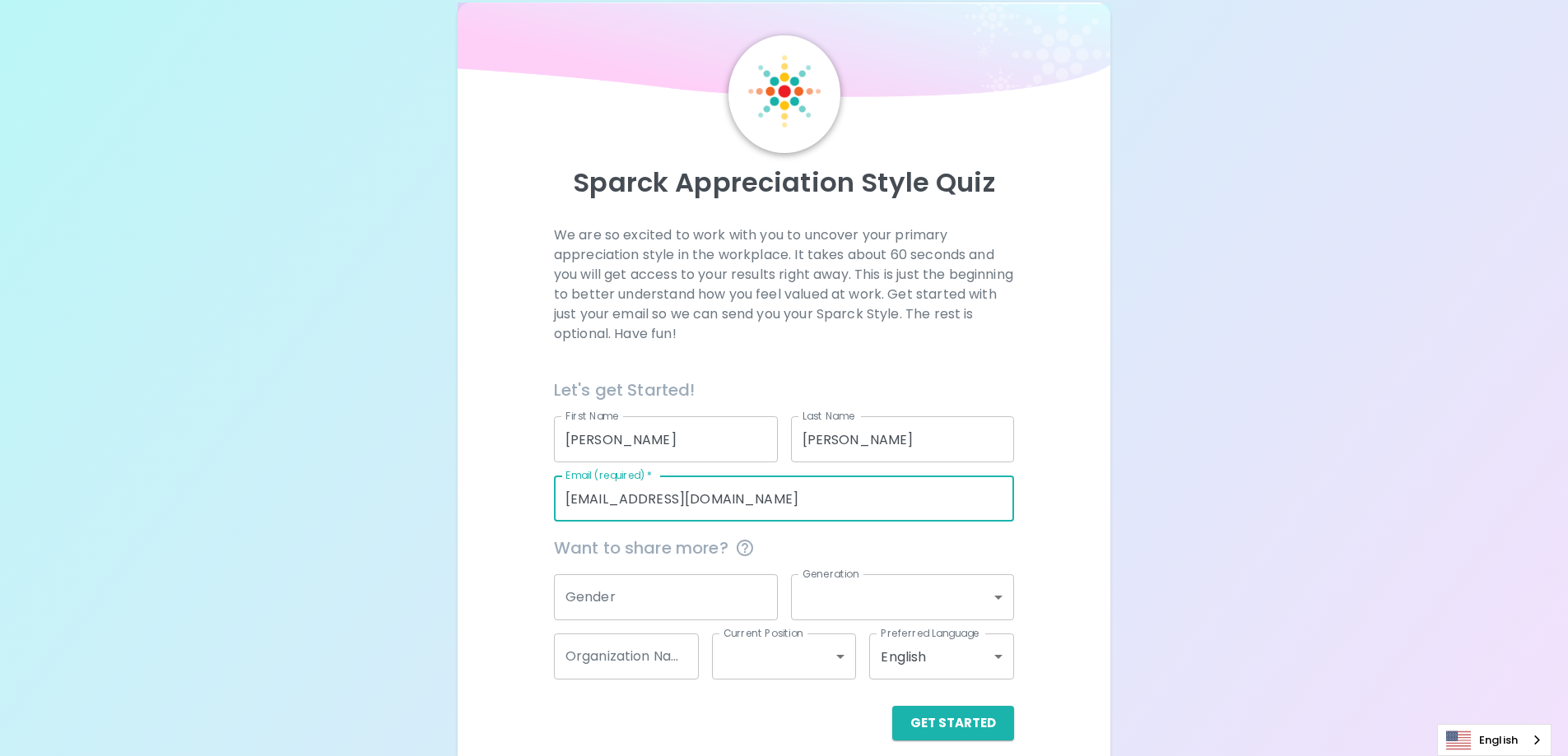
scroll to position [48, 0]
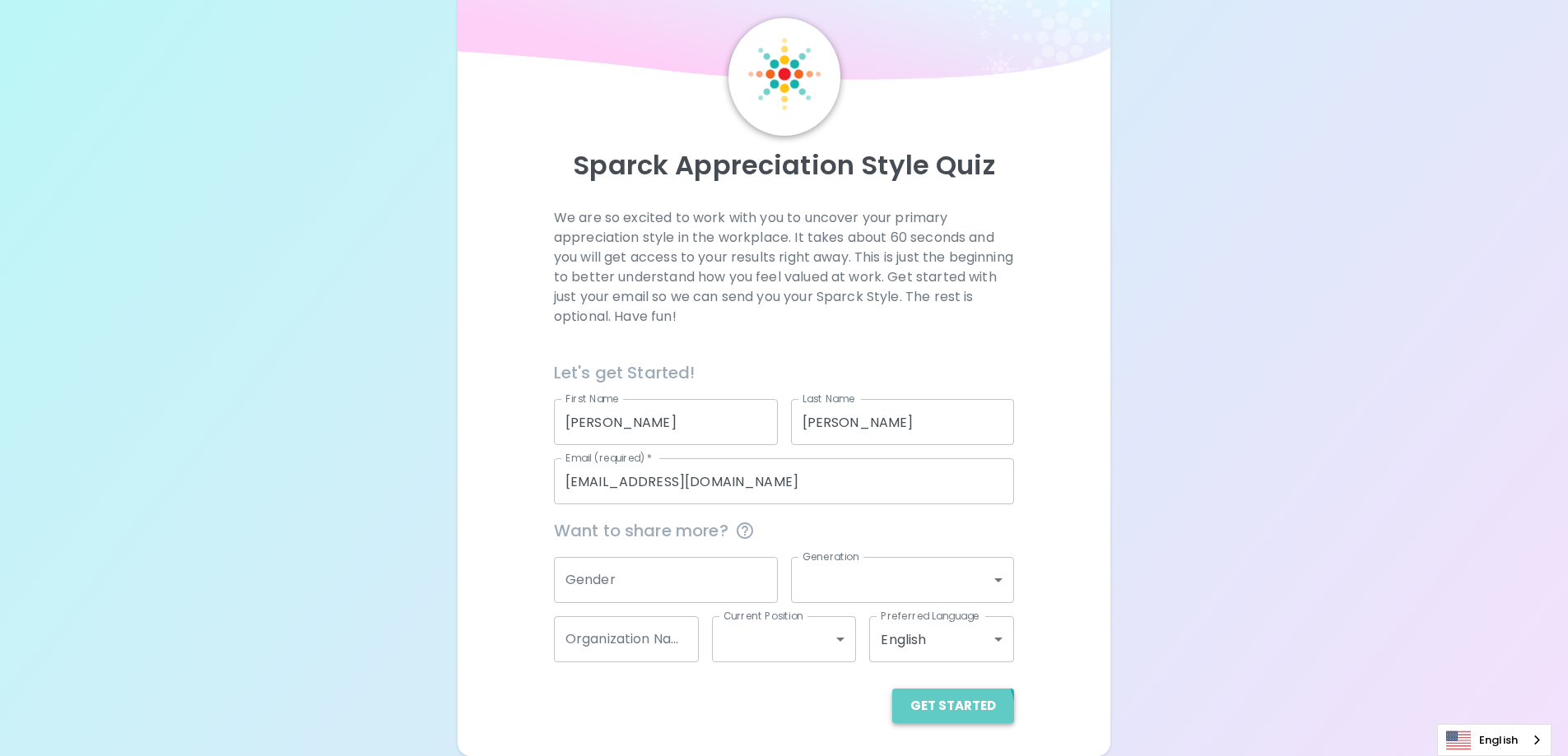
click at [948, 717] on button "Get Started" at bounding box center [953, 705] width 122 height 35
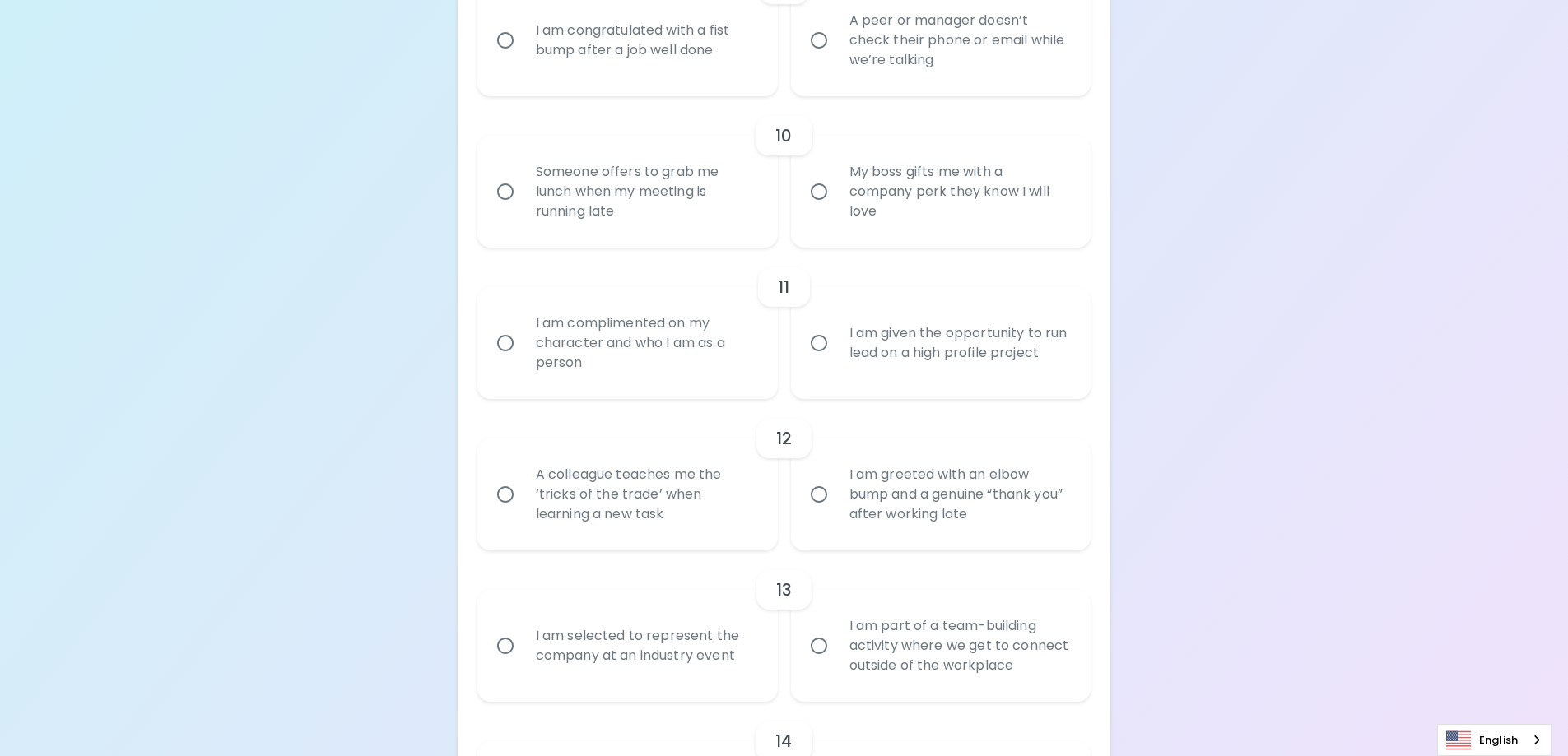
scroll to position [1579, 0]
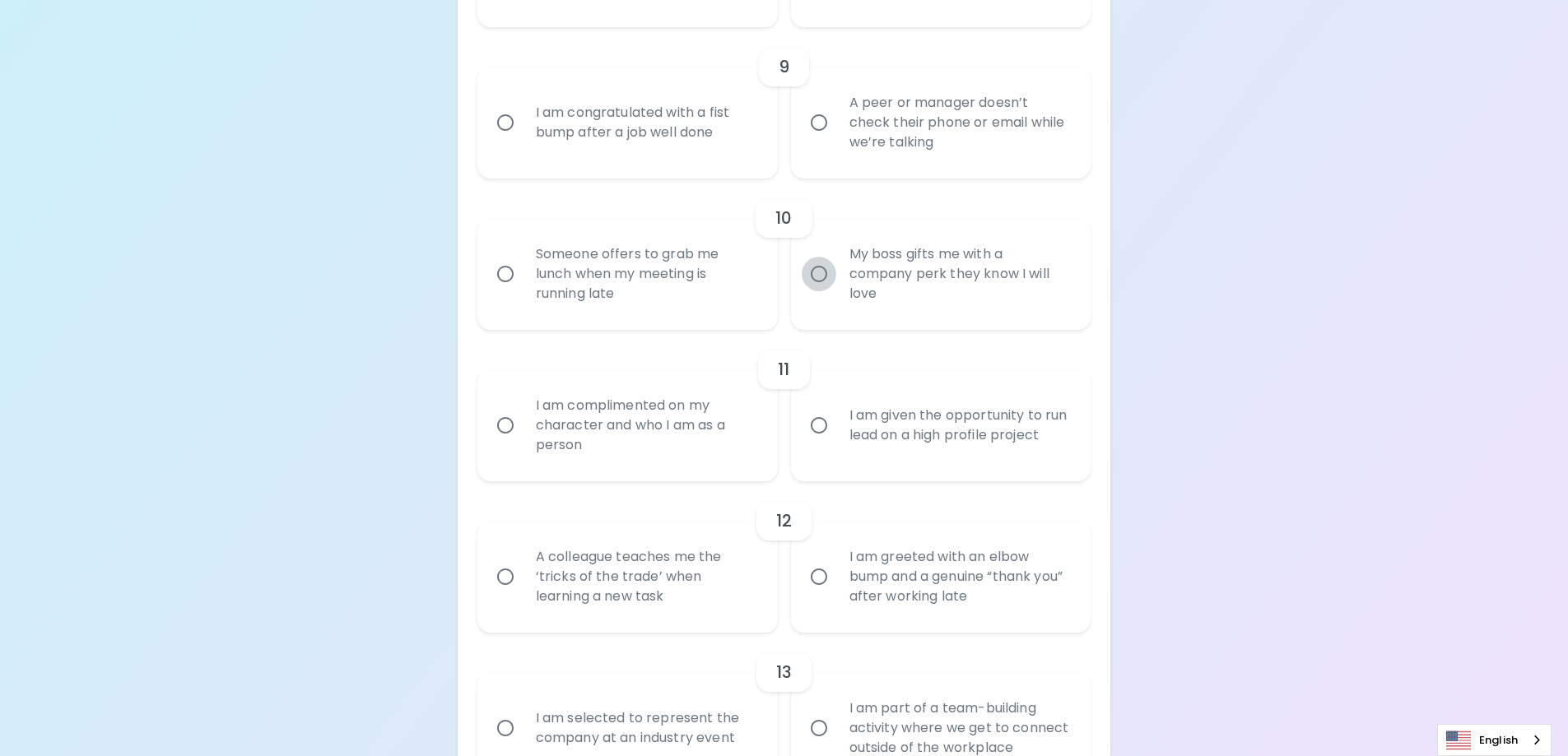
click at [810, 271] on input "My boss gifts me with a company perk they know I will love" at bounding box center [819, 274] width 35 height 35
radio input "true"
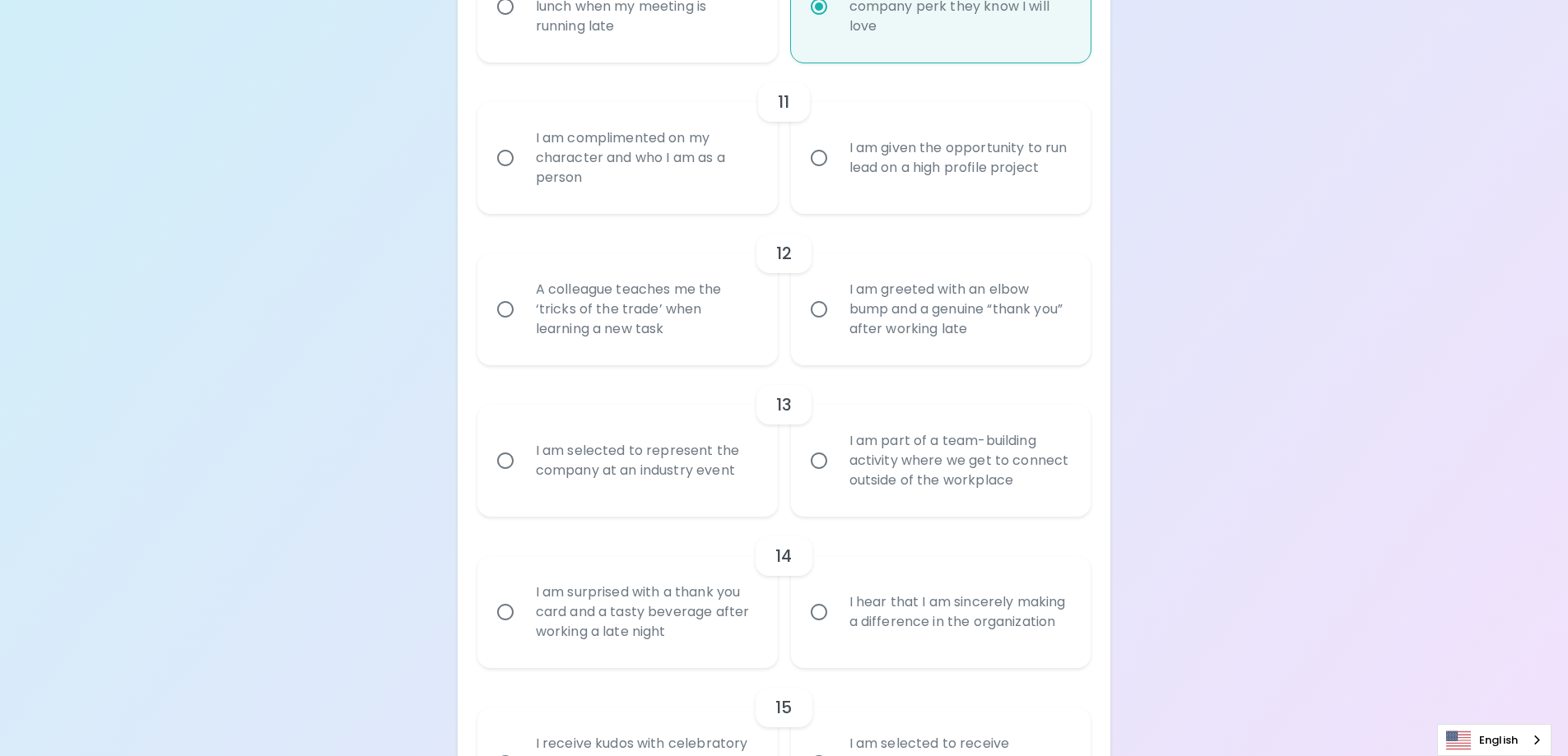
scroll to position [1990, 0]
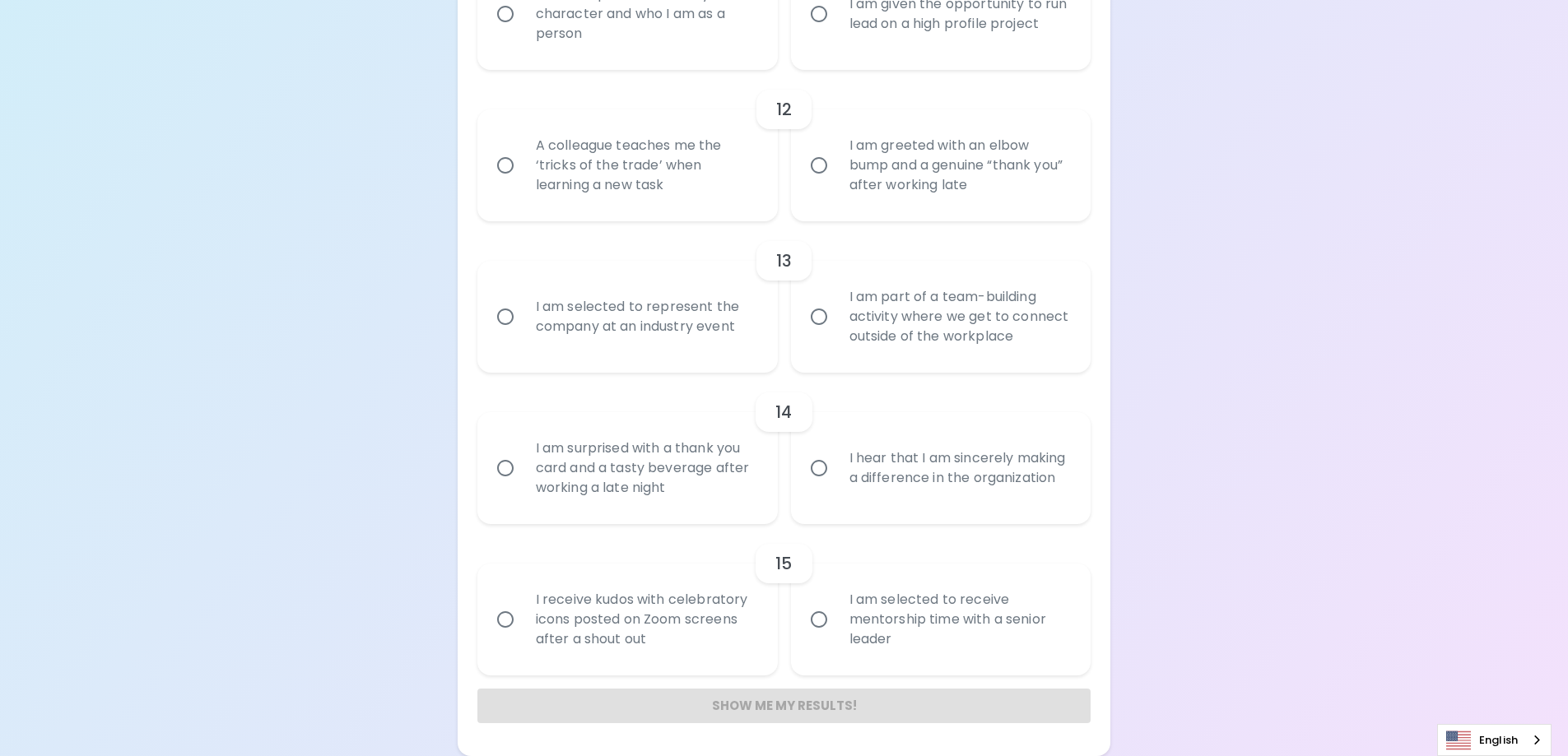
click at [757, 713] on div "Show me my results!" at bounding box center [784, 705] width 614 height 35
